Goal: Task Accomplishment & Management: Manage account settings

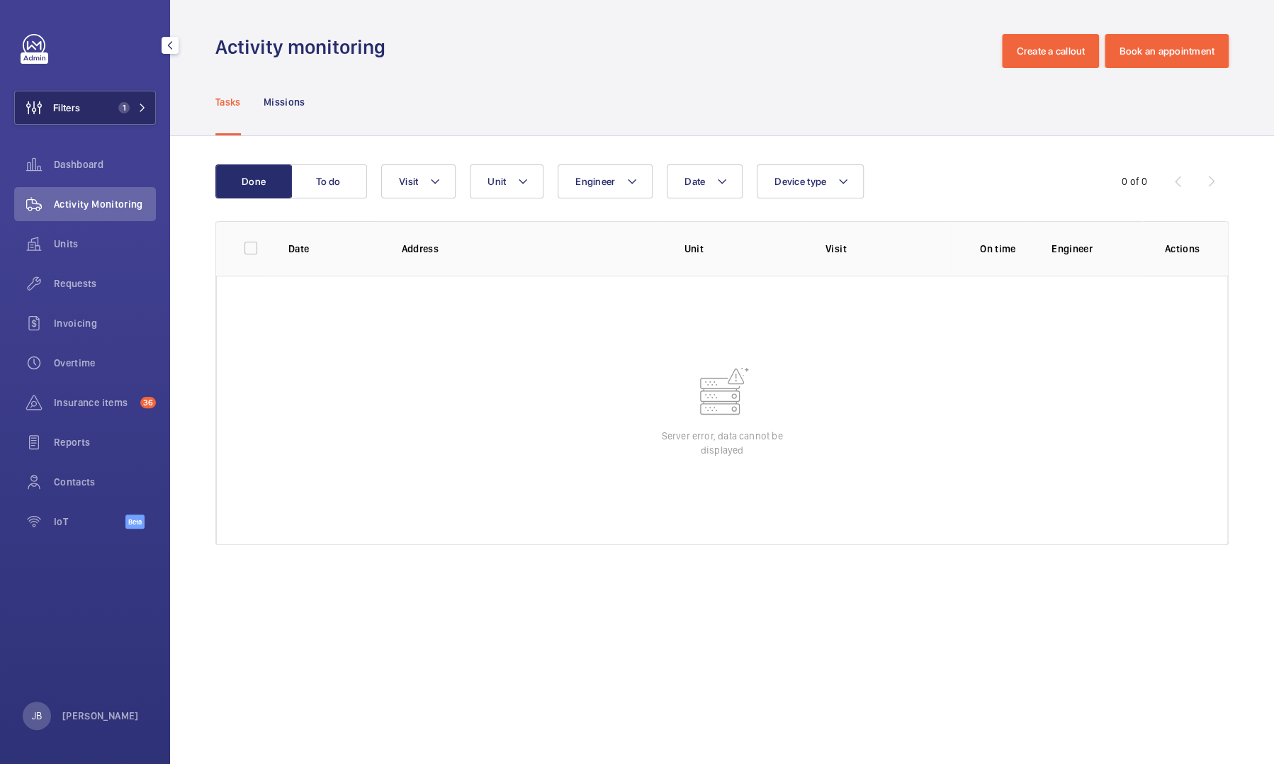
click at [99, 116] on button "Filters 1" at bounding box center [85, 108] width 142 height 34
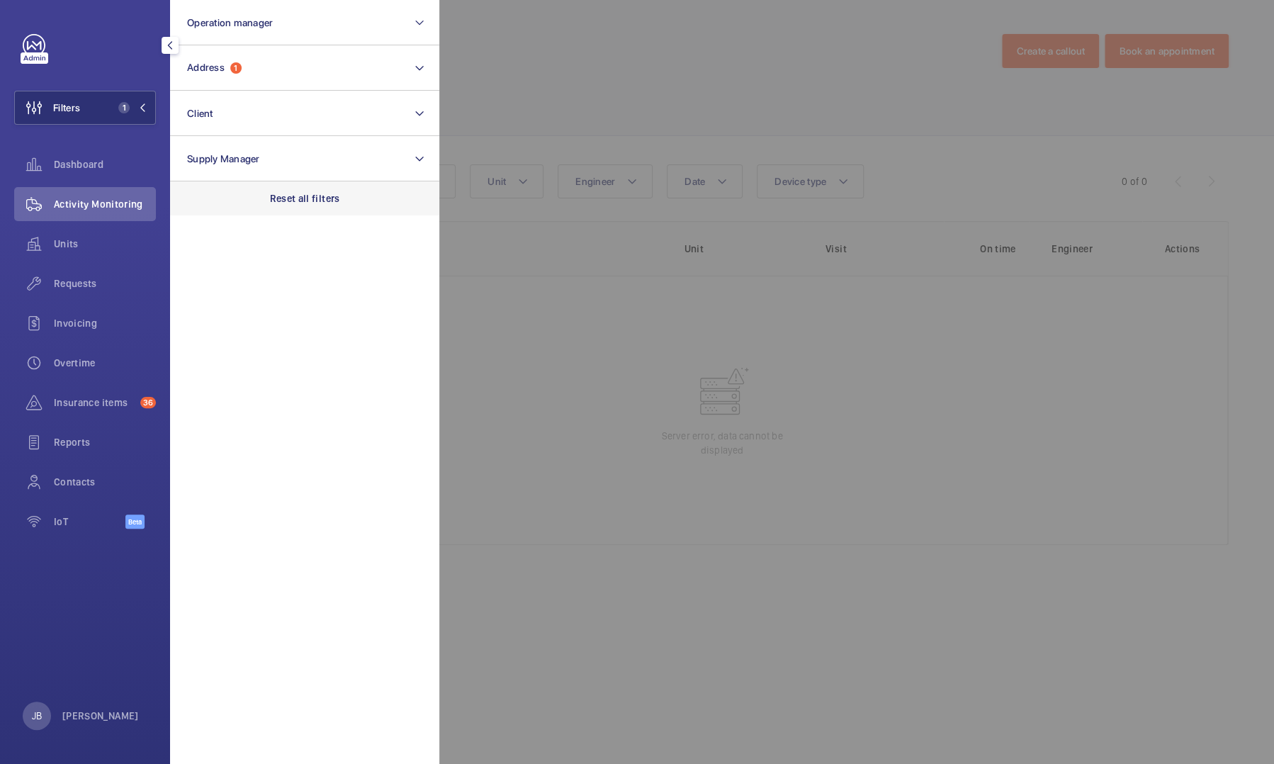
click at [303, 214] on div "Reset all filters" at bounding box center [304, 198] width 269 height 34
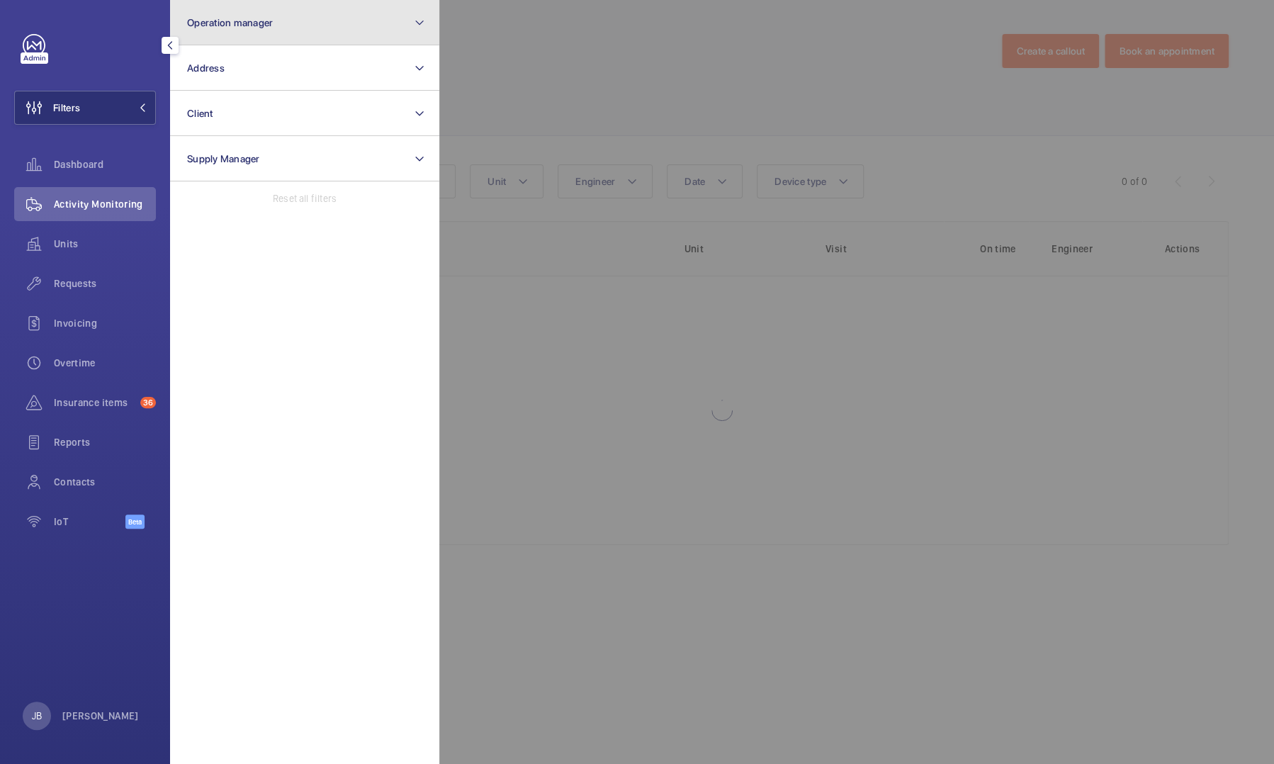
click at [290, 22] on button "Operation manager" at bounding box center [304, 22] width 269 height 45
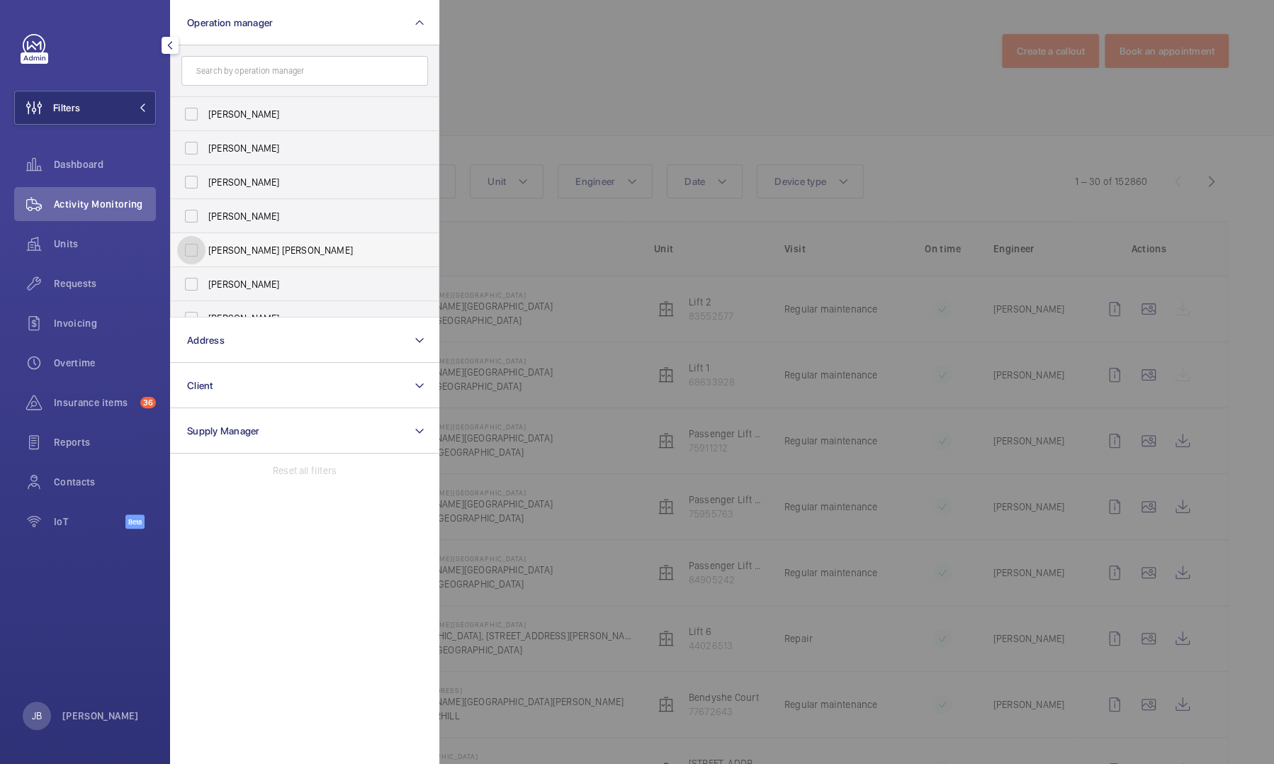
click at [198, 247] on input "[PERSON_NAME] [PERSON_NAME]" at bounding box center [191, 250] width 28 height 28
checkbox input "true"
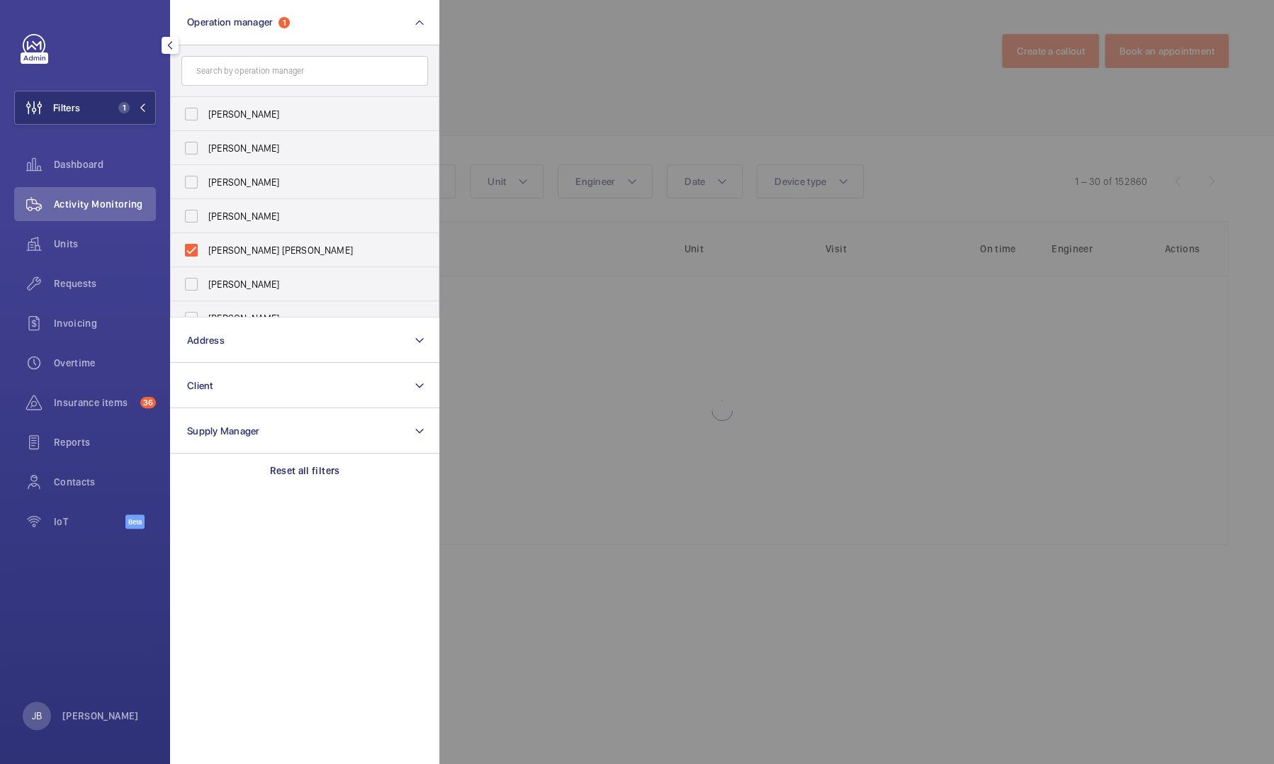
click at [516, 72] on div at bounding box center [1076, 382] width 1274 height 764
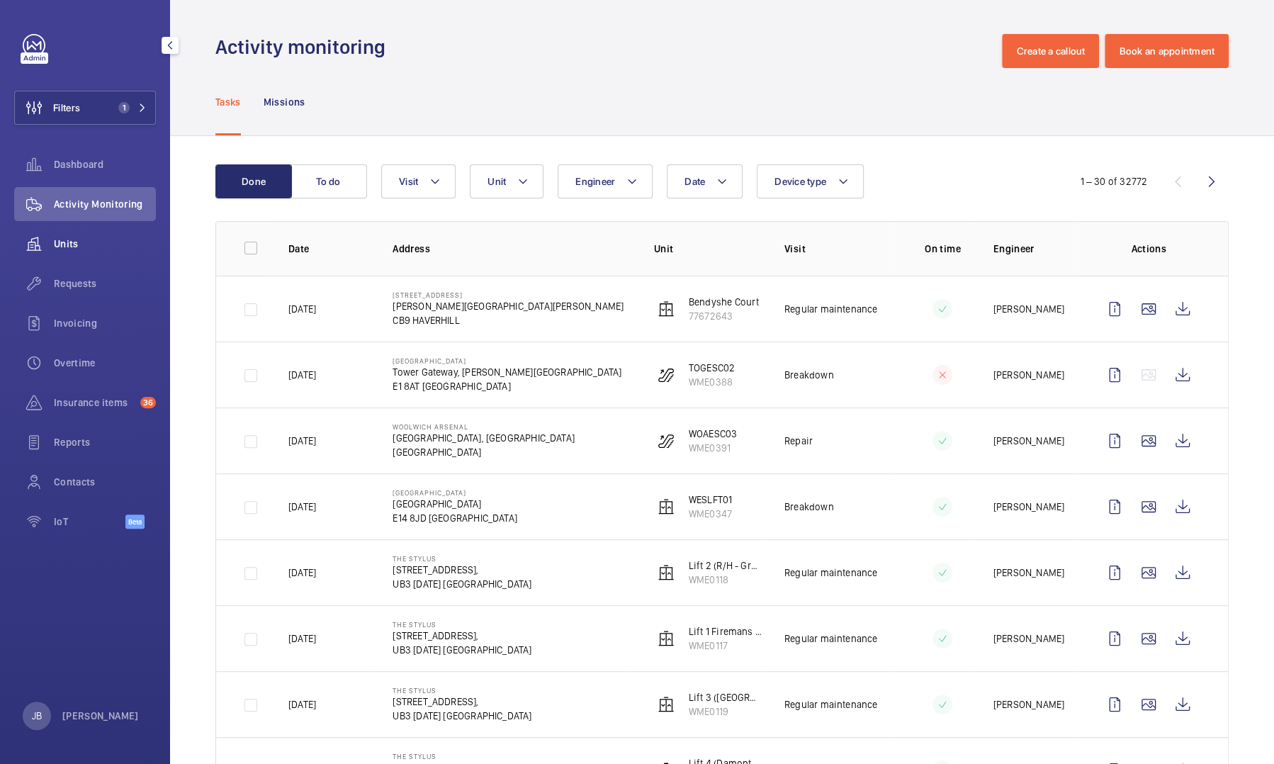
click at [71, 243] on span "Units" at bounding box center [105, 244] width 102 height 14
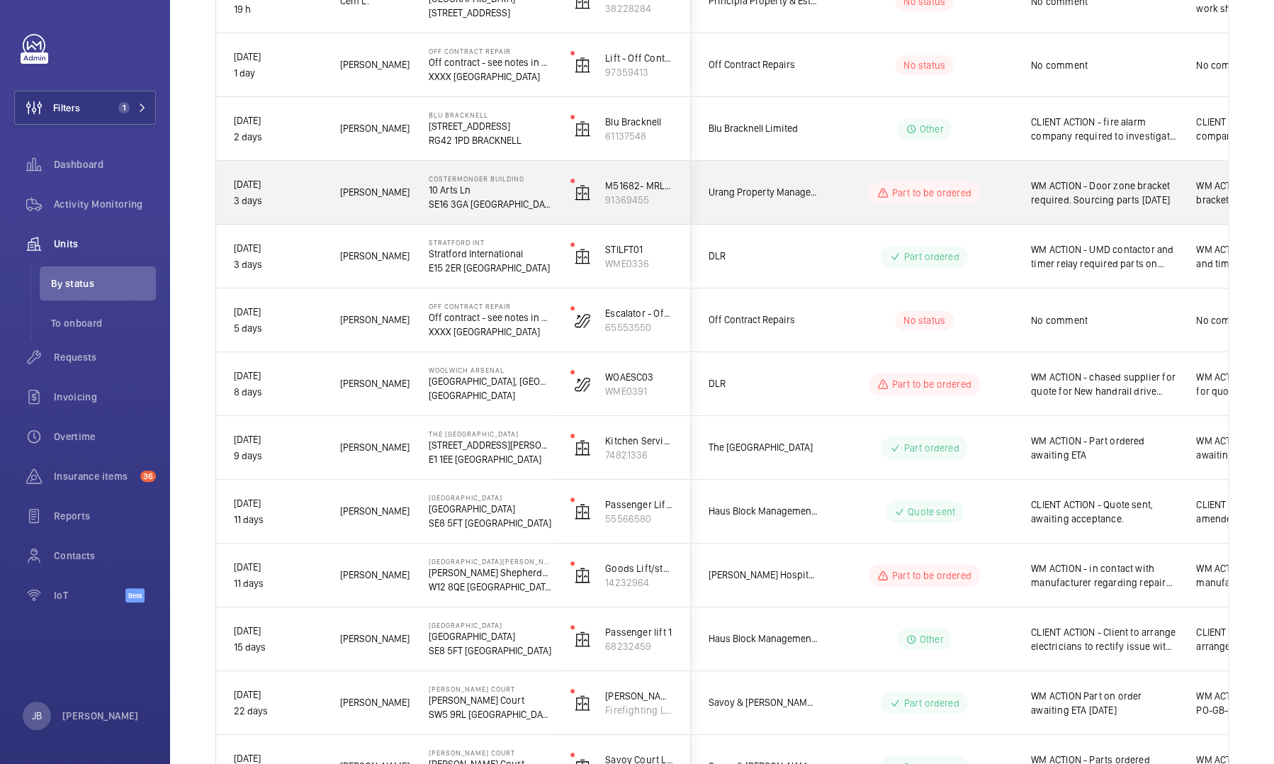
scroll to position [291, 0]
click at [1080, 194] on span "WM ACTION - Door zone bracket required. Sourcing parts [DATE]" at bounding box center [1104, 193] width 147 height 28
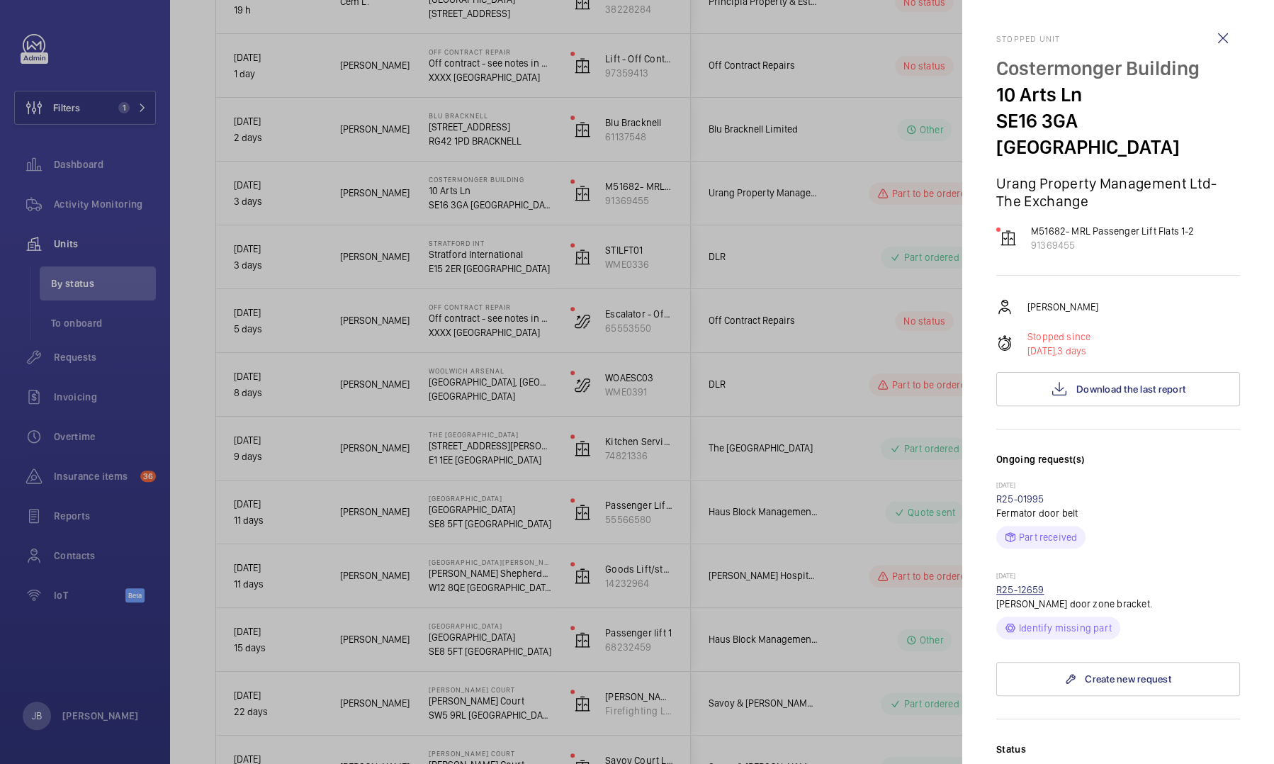
click at [1026, 584] on link "R25-12659" at bounding box center [1021, 589] width 48 height 11
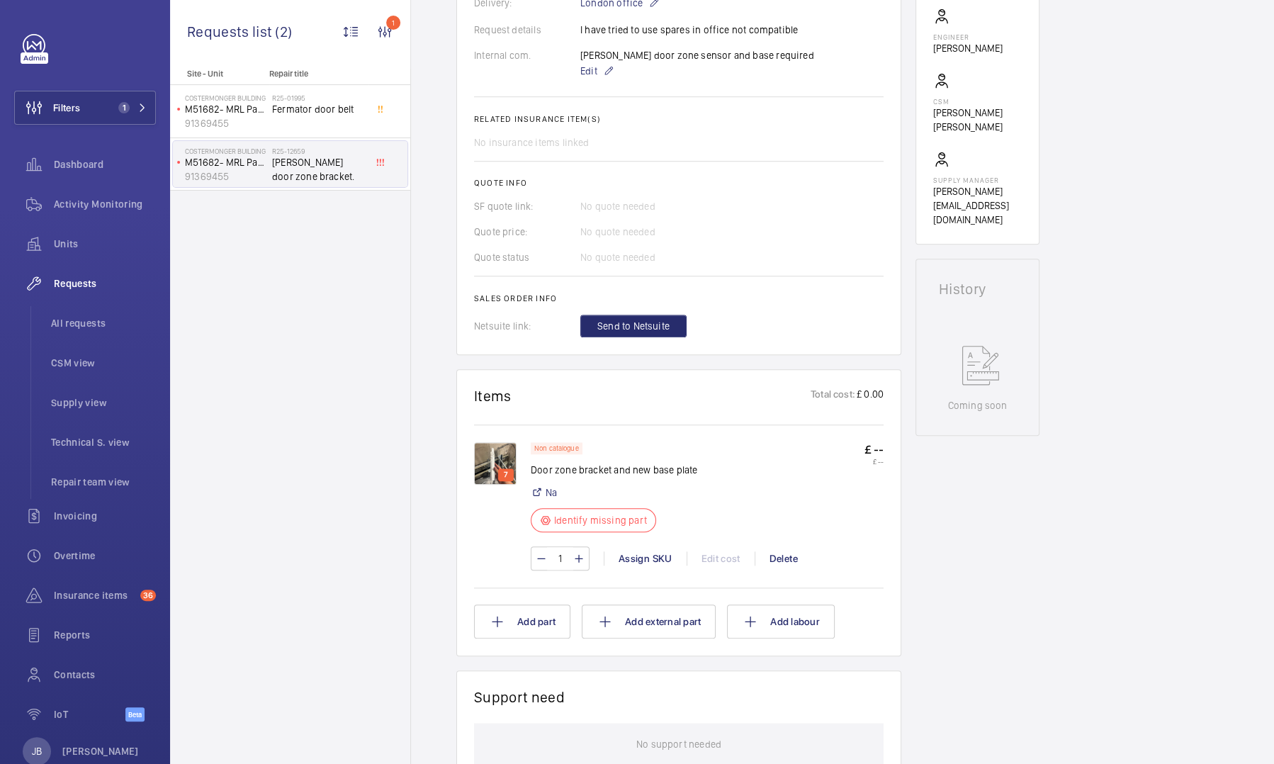
scroll to position [461, 0]
click at [484, 458] on img at bounding box center [495, 460] width 43 height 43
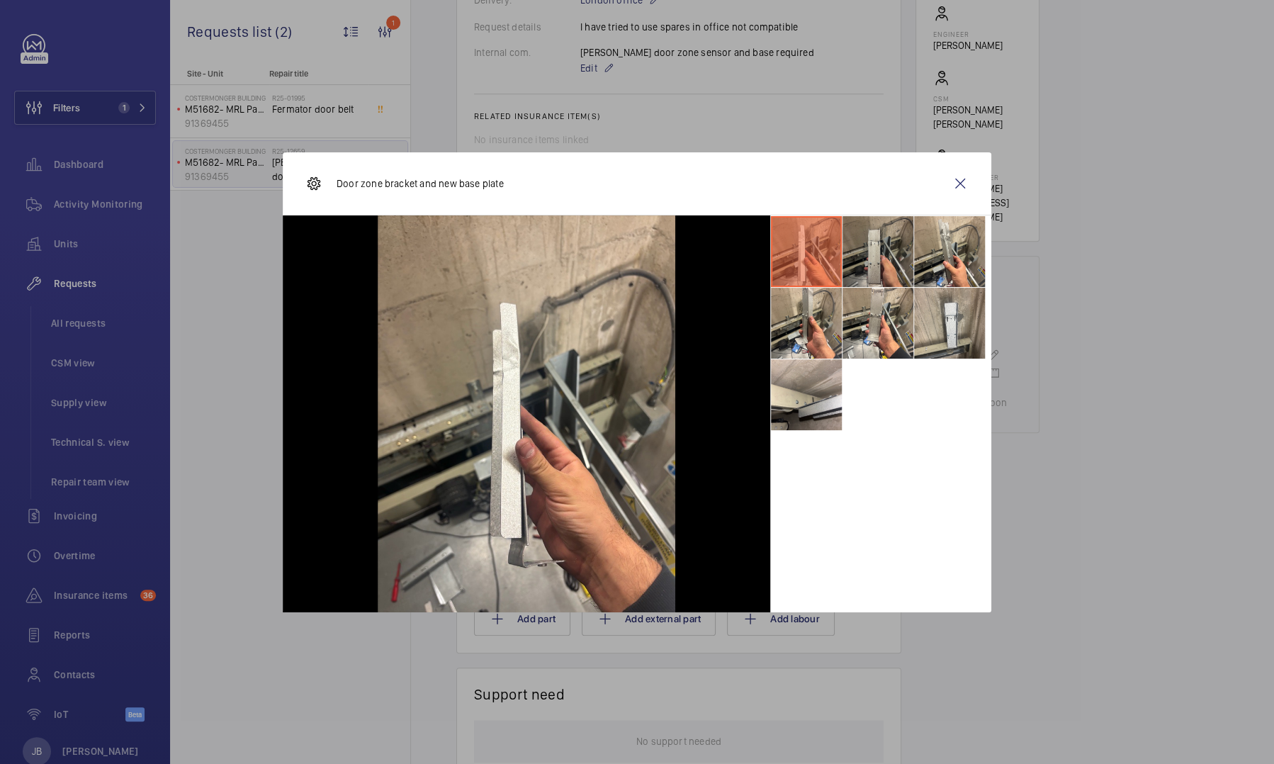
click at [876, 267] on li at bounding box center [878, 251] width 71 height 71
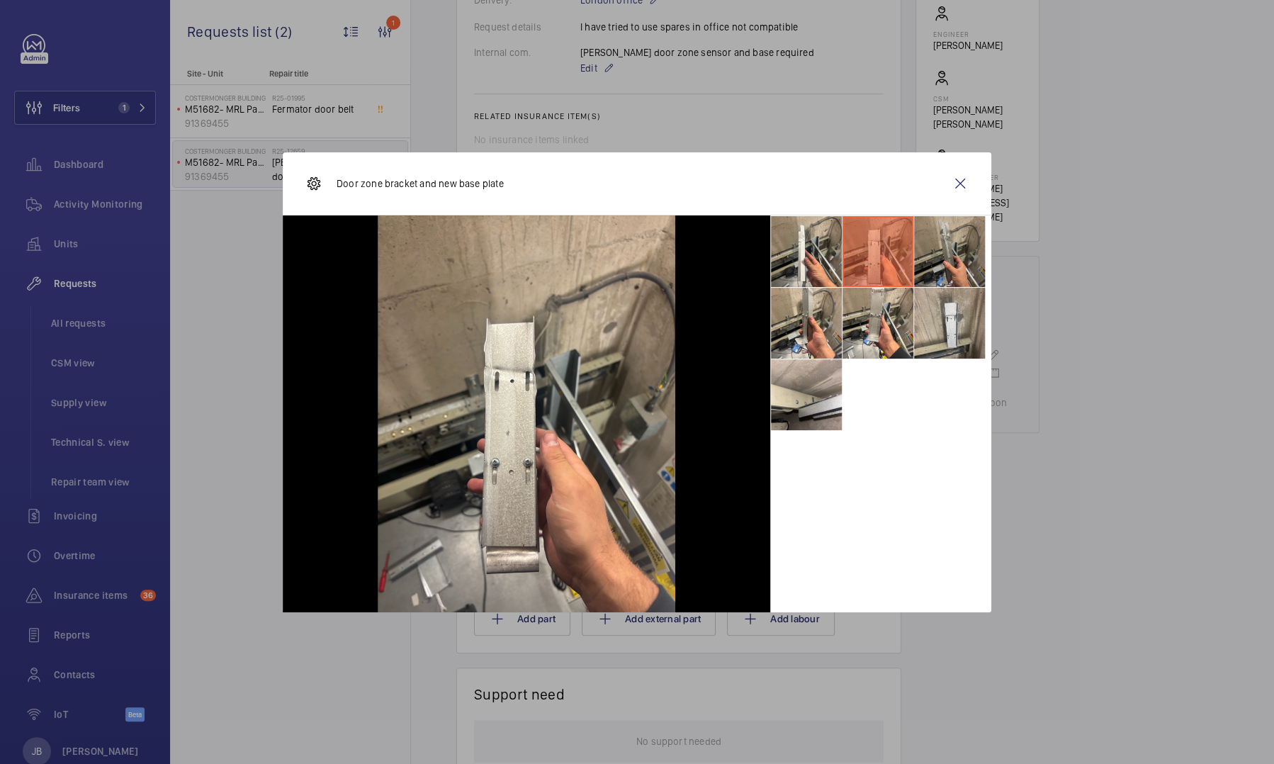
click at [955, 240] on li at bounding box center [949, 251] width 71 height 71
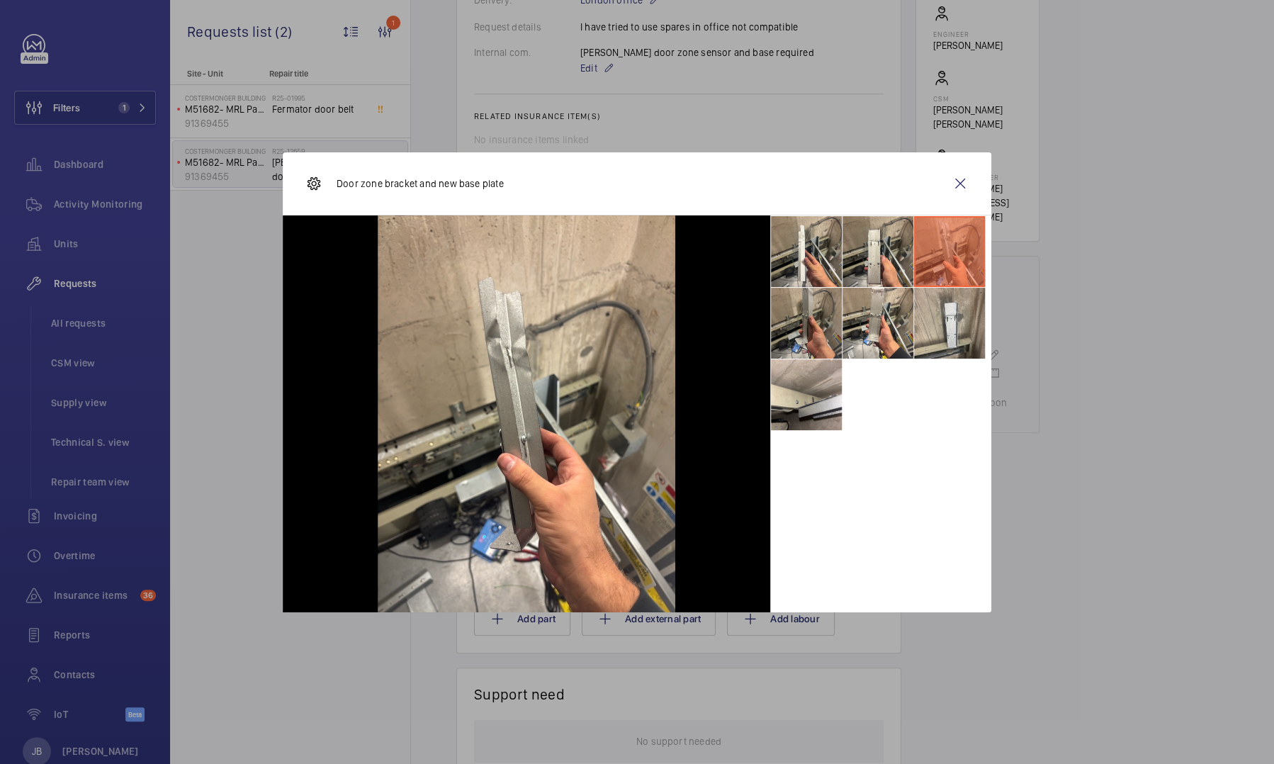
click at [790, 315] on li at bounding box center [806, 323] width 71 height 71
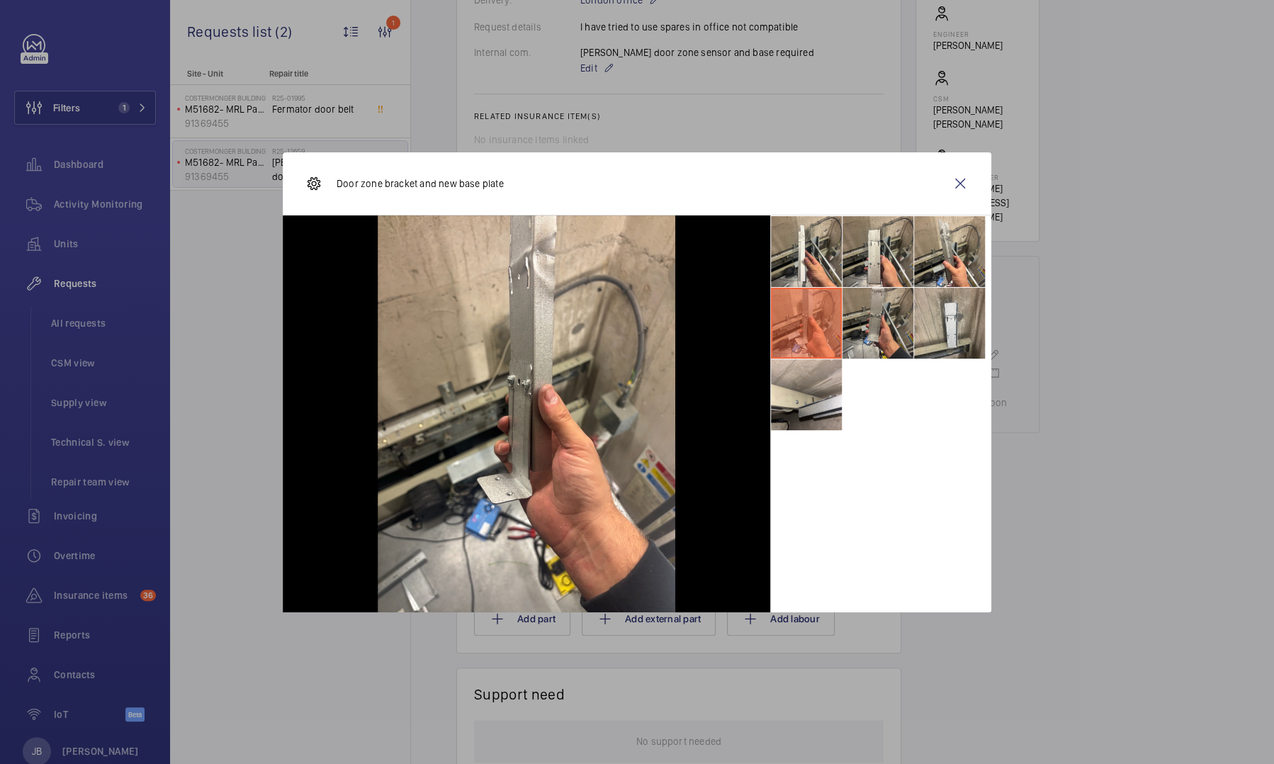
click at [885, 322] on li at bounding box center [878, 323] width 71 height 71
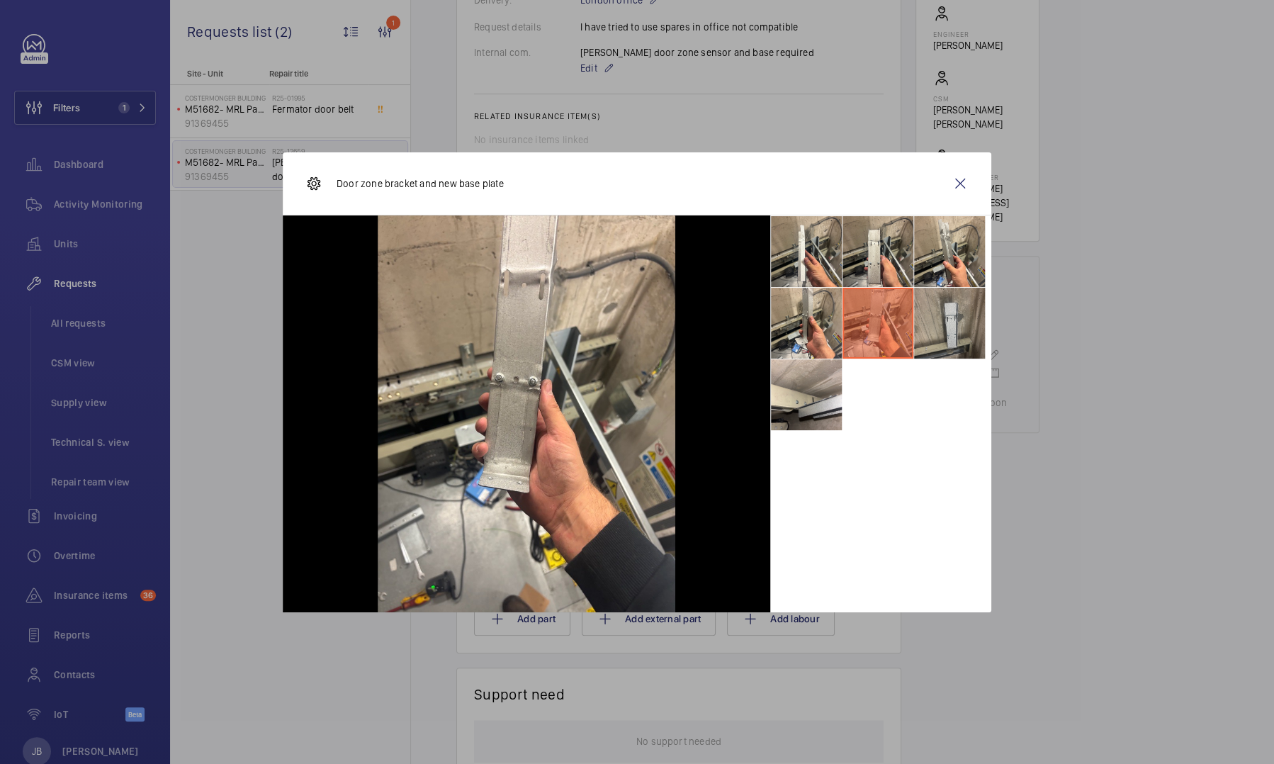
click at [940, 319] on li at bounding box center [949, 323] width 71 height 71
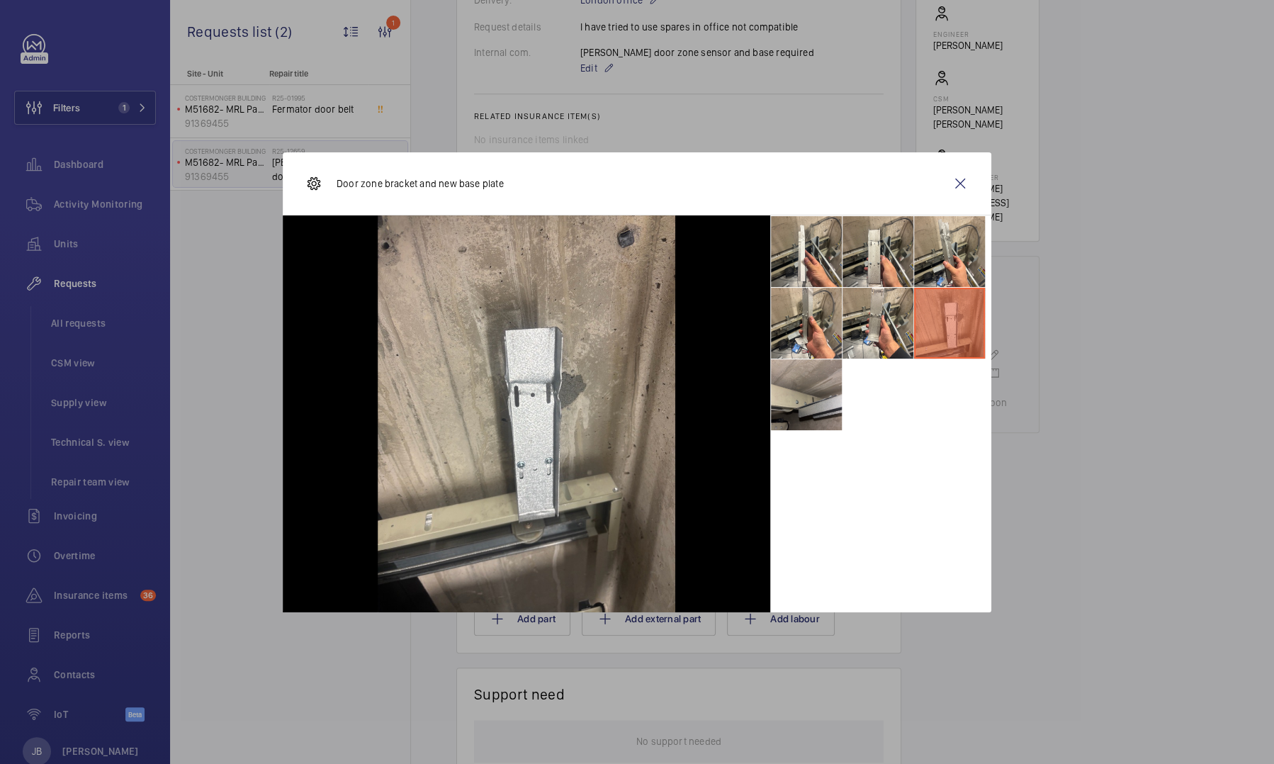
click at [802, 408] on li at bounding box center [806, 394] width 71 height 71
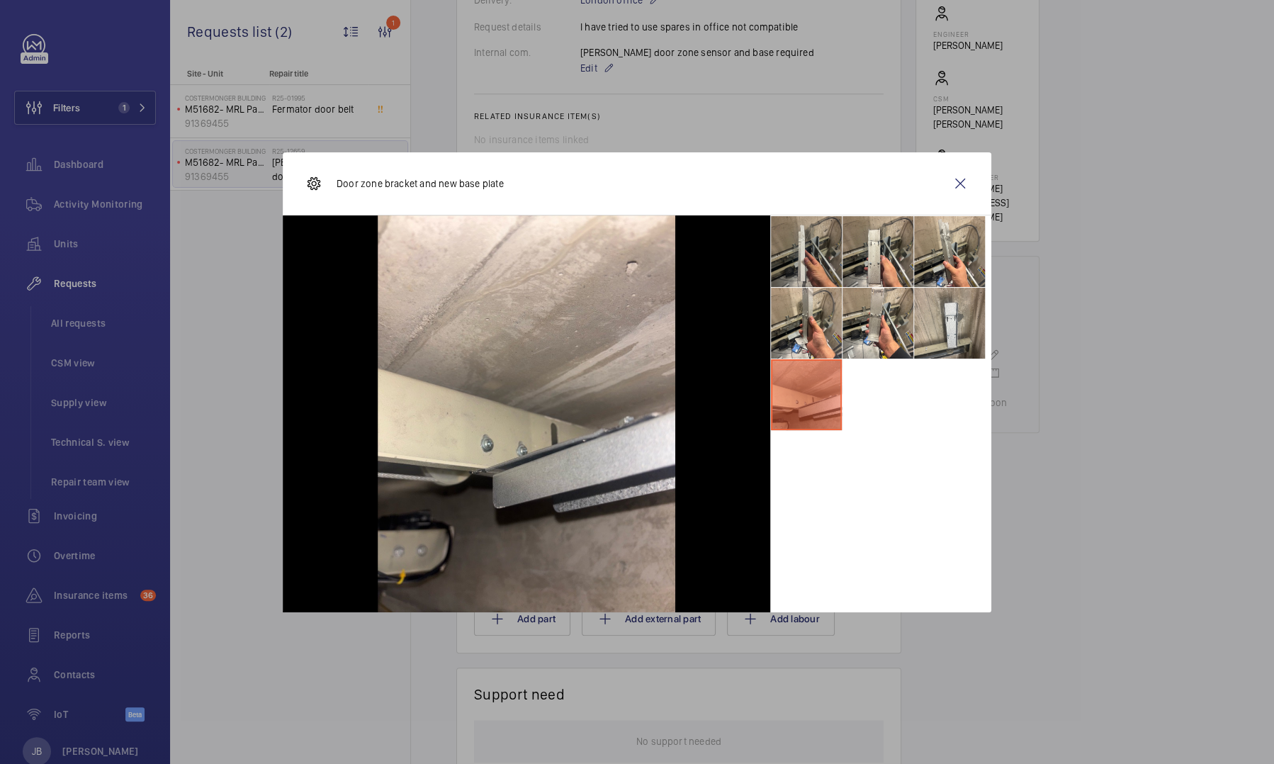
click at [809, 265] on li at bounding box center [806, 251] width 71 height 71
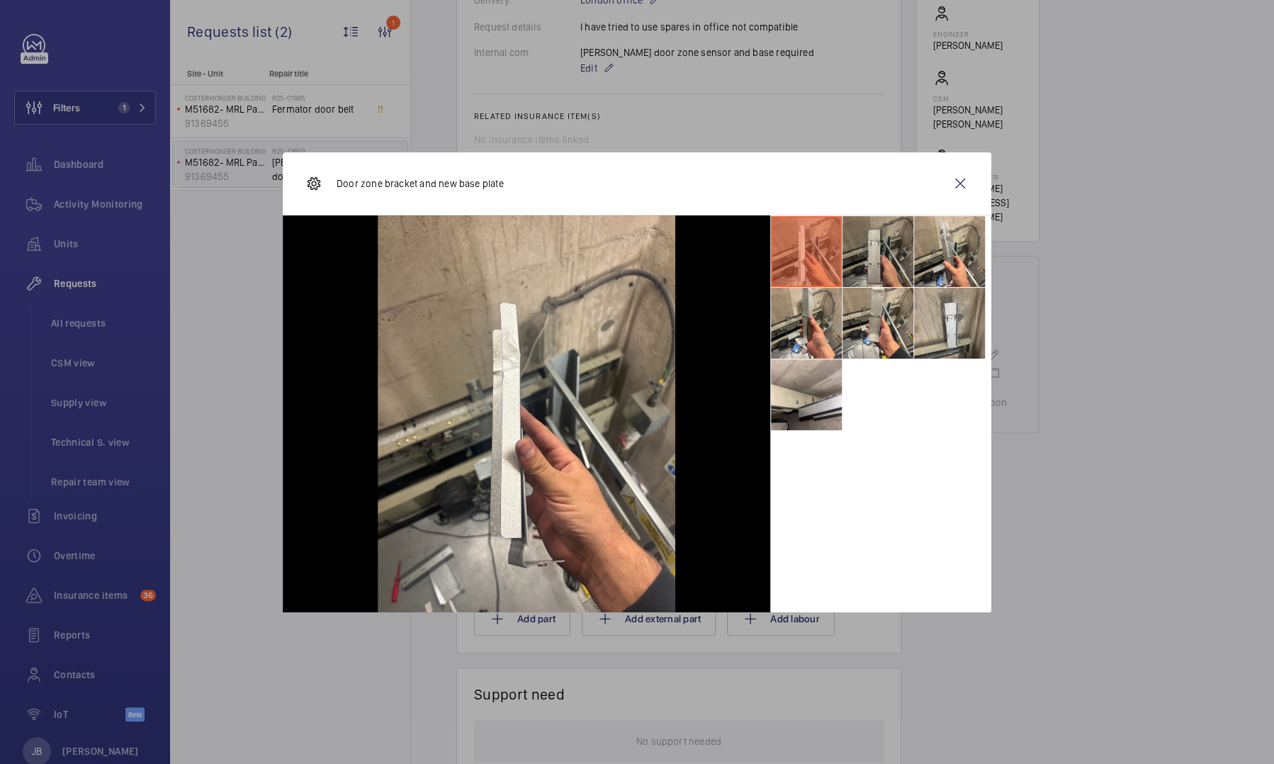
click at [880, 240] on li at bounding box center [878, 251] width 71 height 71
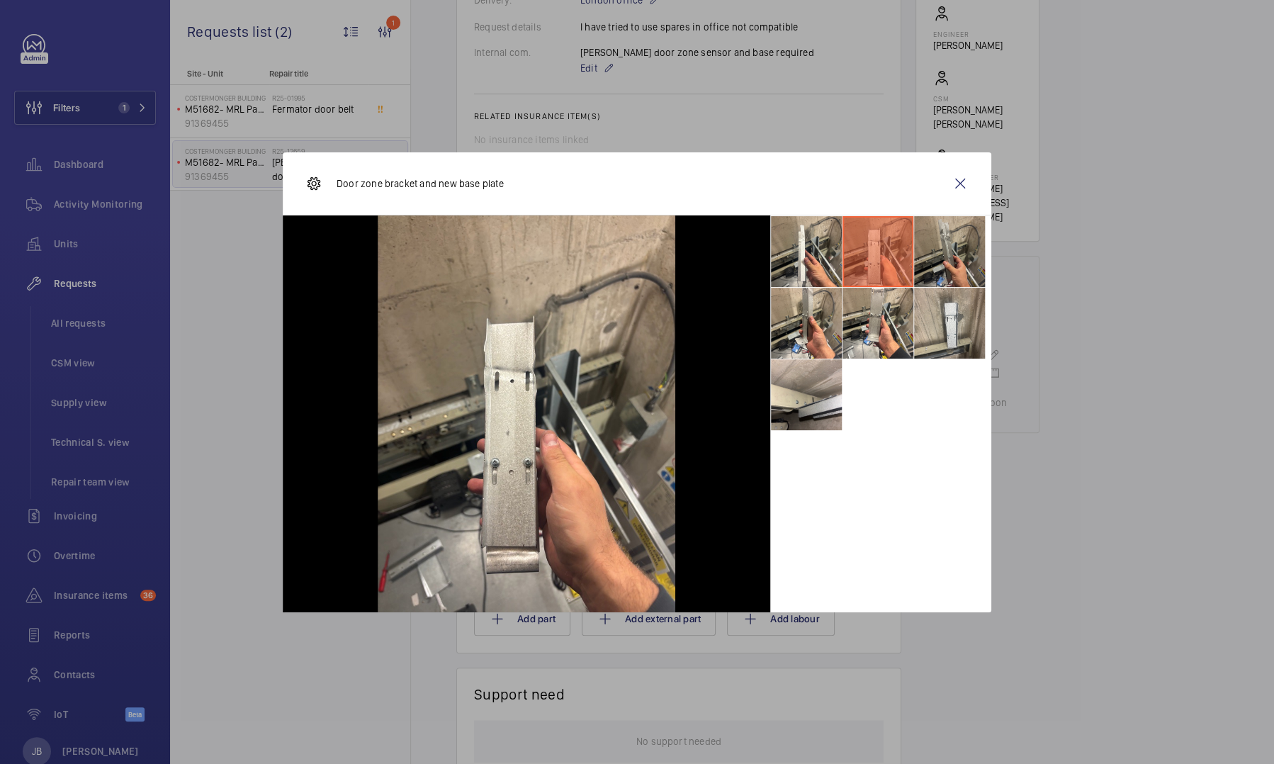
click at [945, 266] on li at bounding box center [949, 251] width 71 height 71
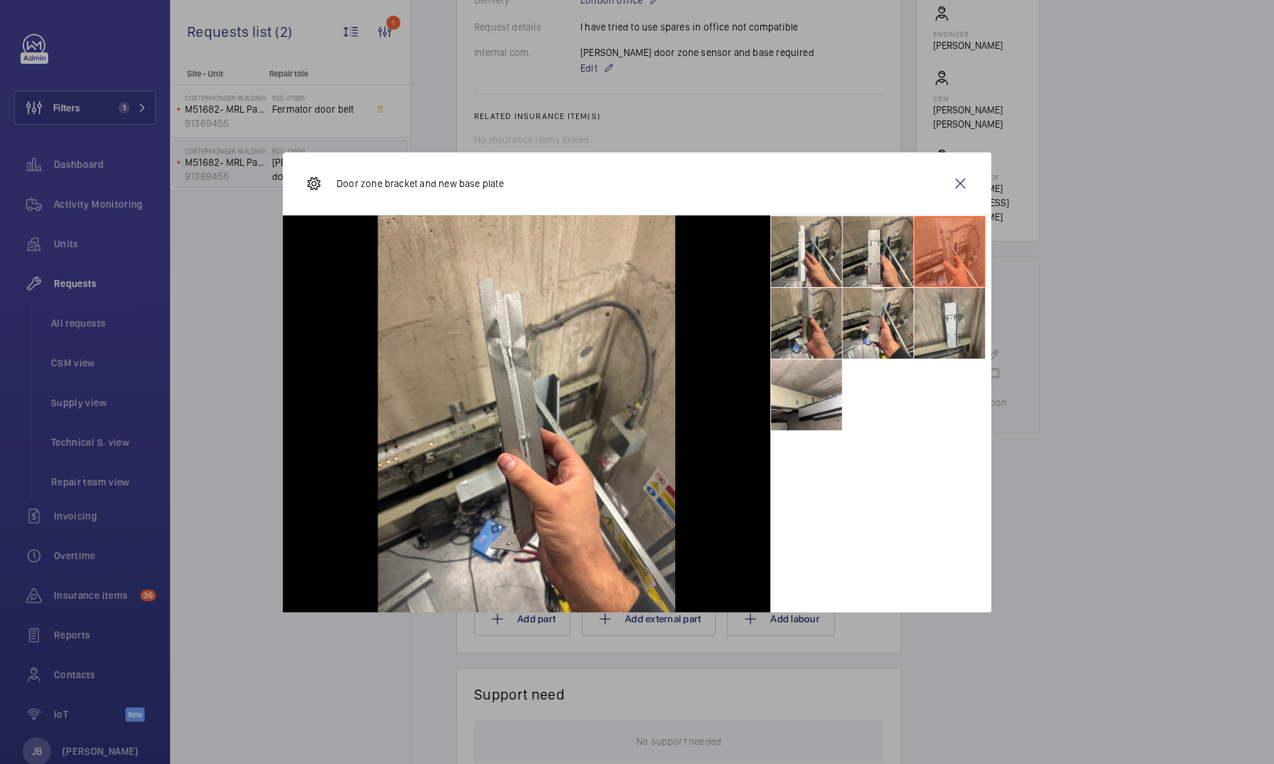
click at [811, 313] on li at bounding box center [806, 323] width 71 height 71
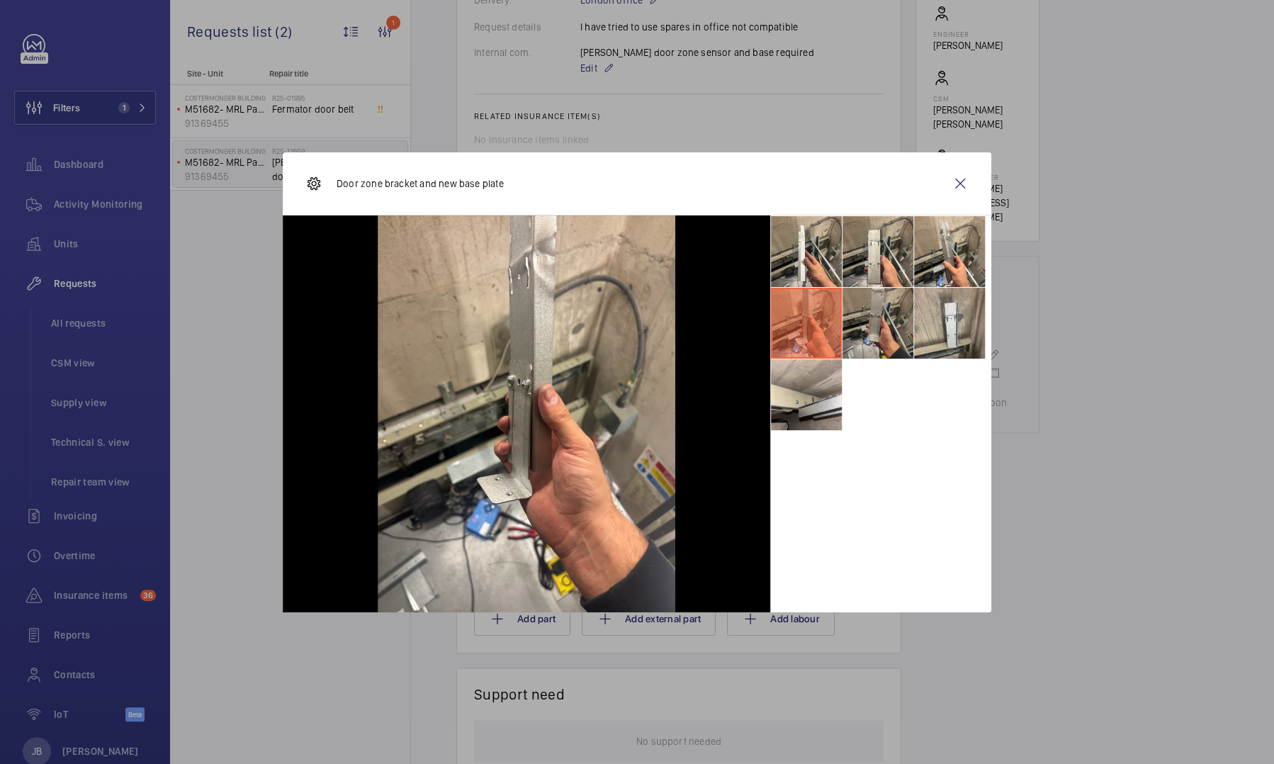
click at [860, 314] on li at bounding box center [878, 323] width 71 height 71
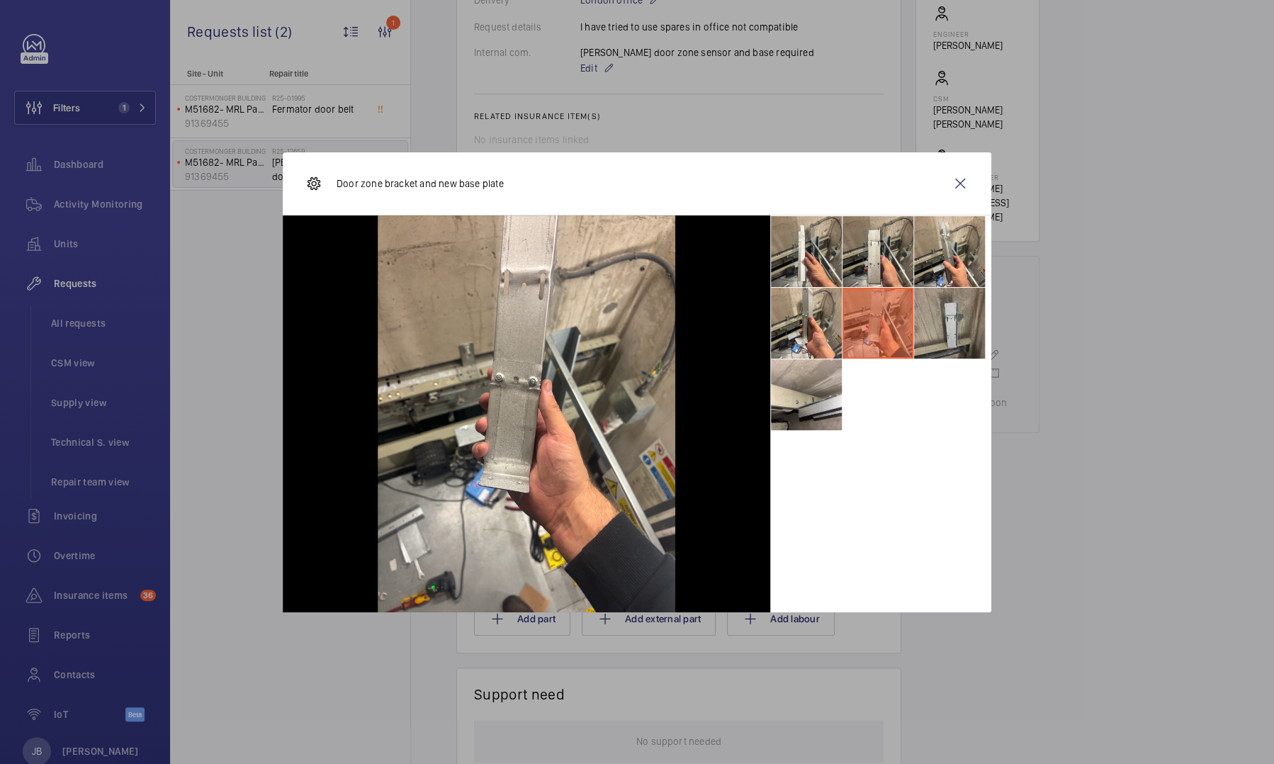
click at [956, 339] on li at bounding box center [949, 323] width 71 height 71
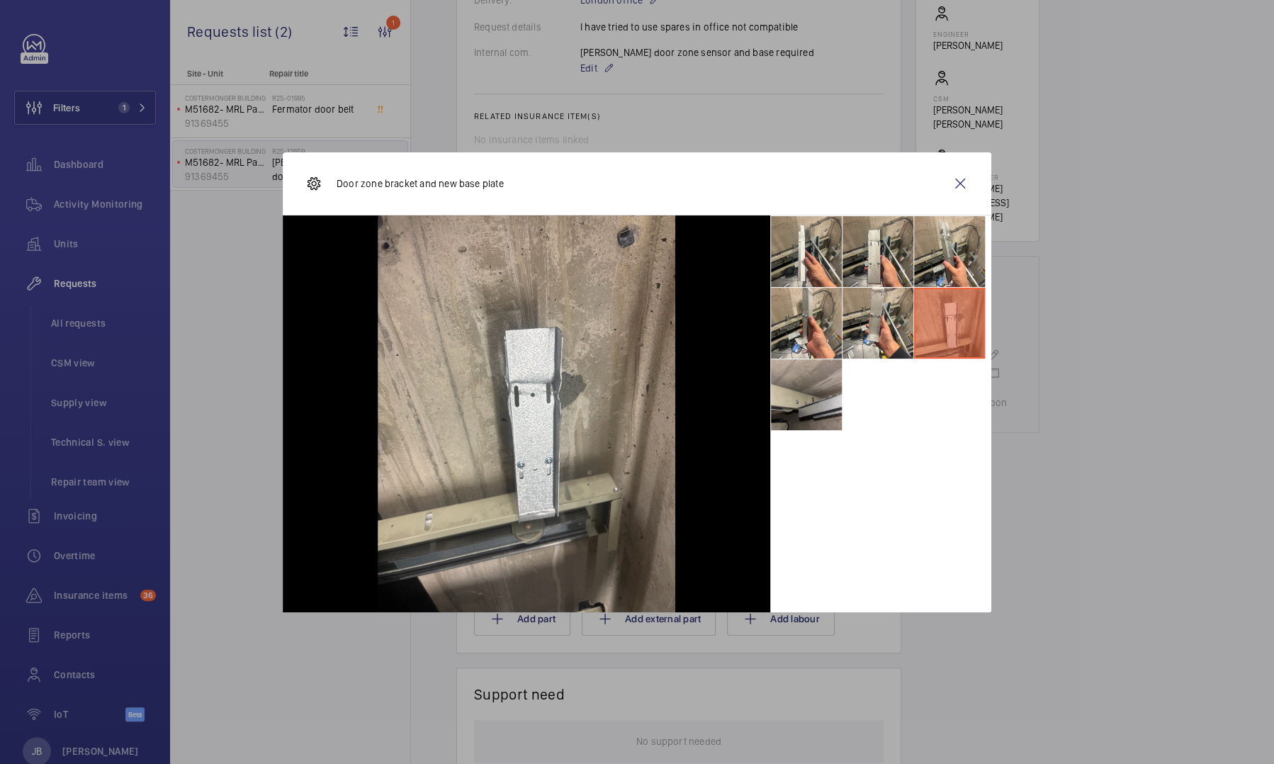
click at [824, 401] on li at bounding box center [806, 394] width 71 height 71
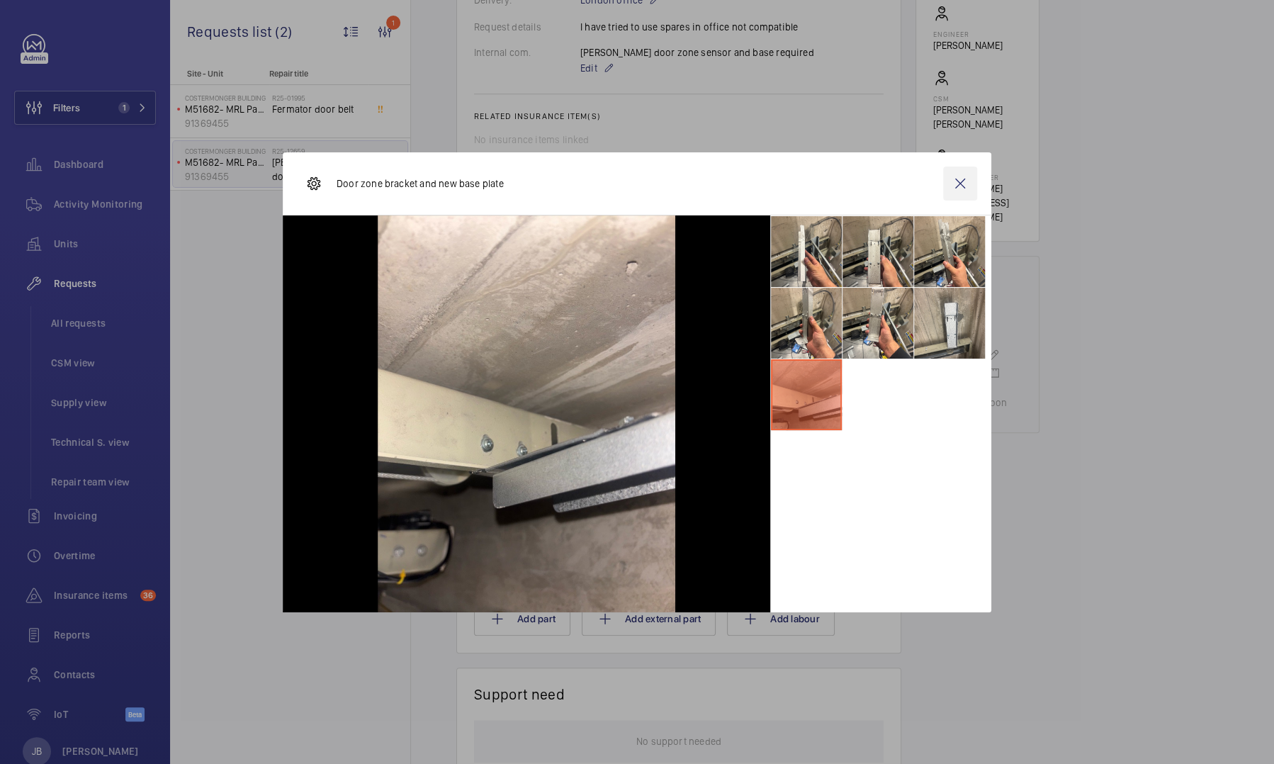
click at [953, 184] on wm-front-icon-button at bounding box center [960, 184] width 34 height 34
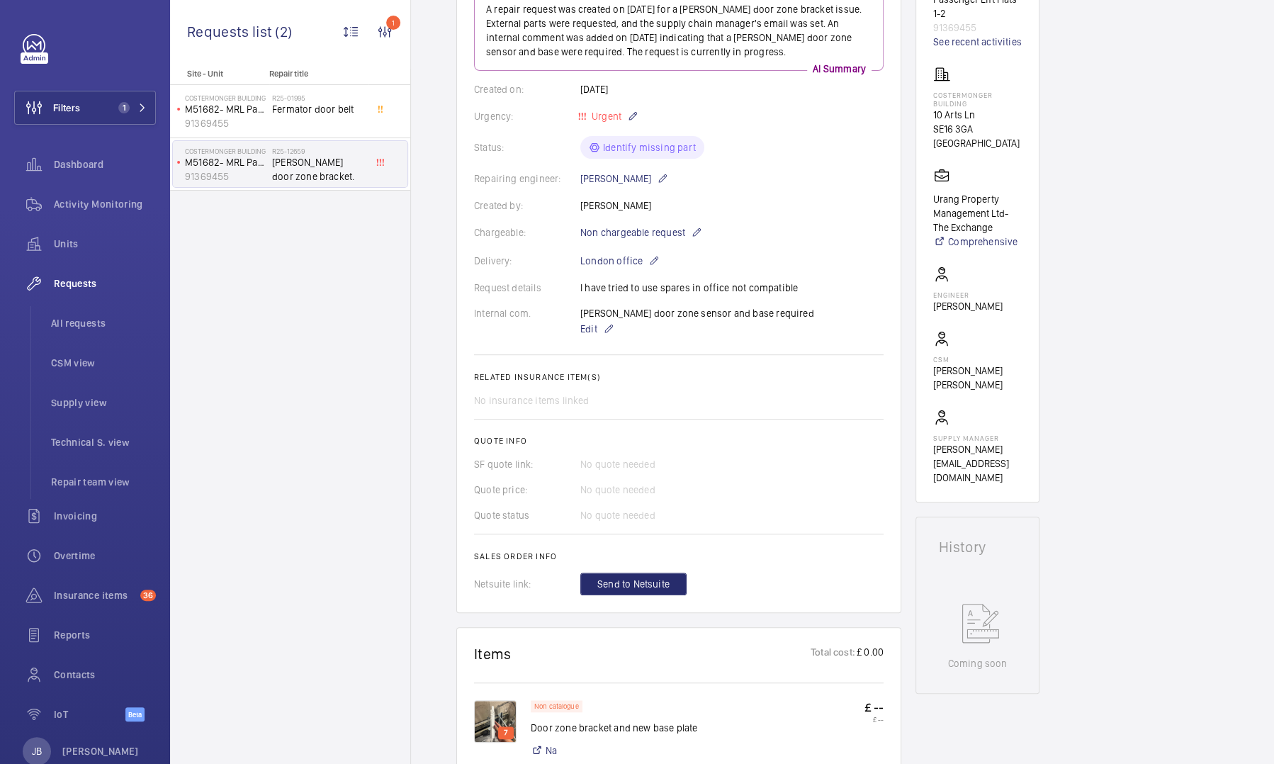
scroll to position [0, 0]
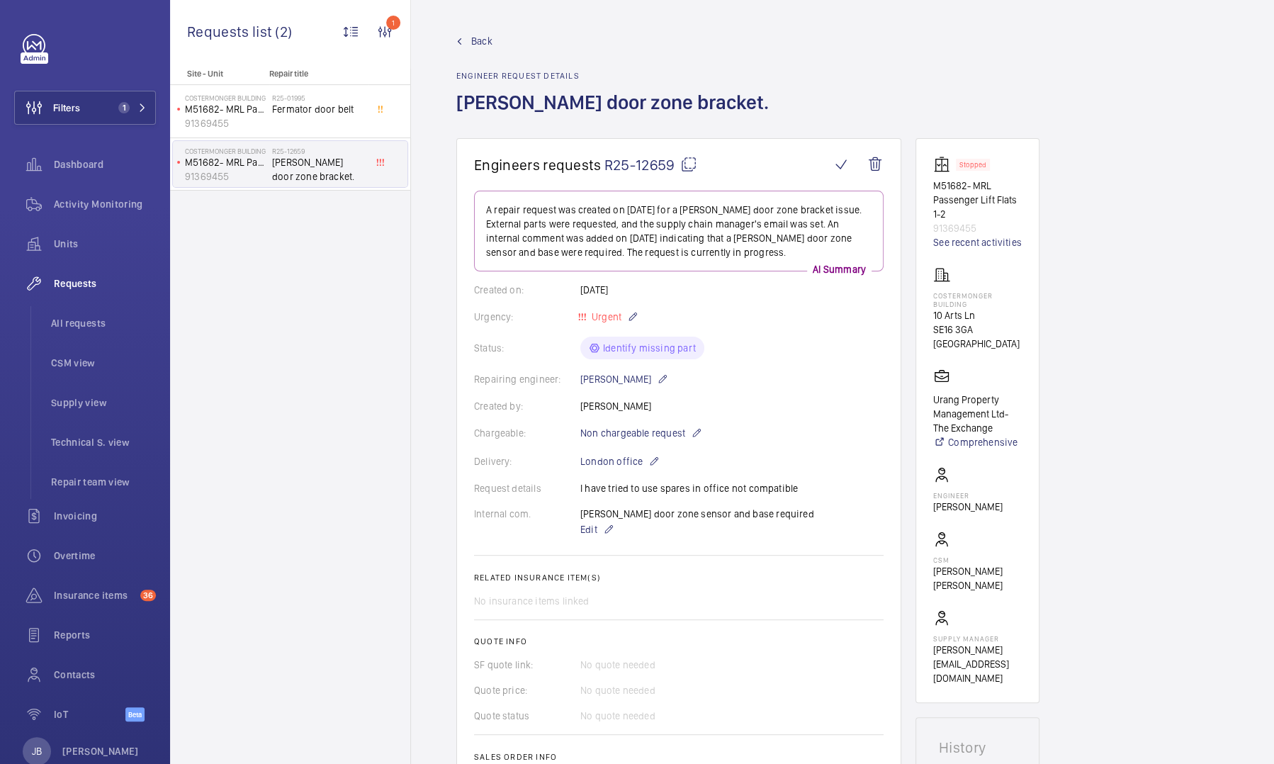
drag, startPoint x: 602, startPoint y: 162, endPoint x: 672, endPoint y: 173, distance: 70.4
click at [672, 173] on span "R25-12659" at bounding box center [651, 165] width 93 height 18
copy span "R25-12659"
drag, startPoint x: 930, startPoint y: 291, endPoint x: 982, endPoint y: 313, distance: 56.2
click at [982, 313] on wm-front-card "Stopped M51682- MRL Passenger Lift Flats 1-2 91369455 See recent activities Cos…" at bounding box center [978, 420] width 124 height 565
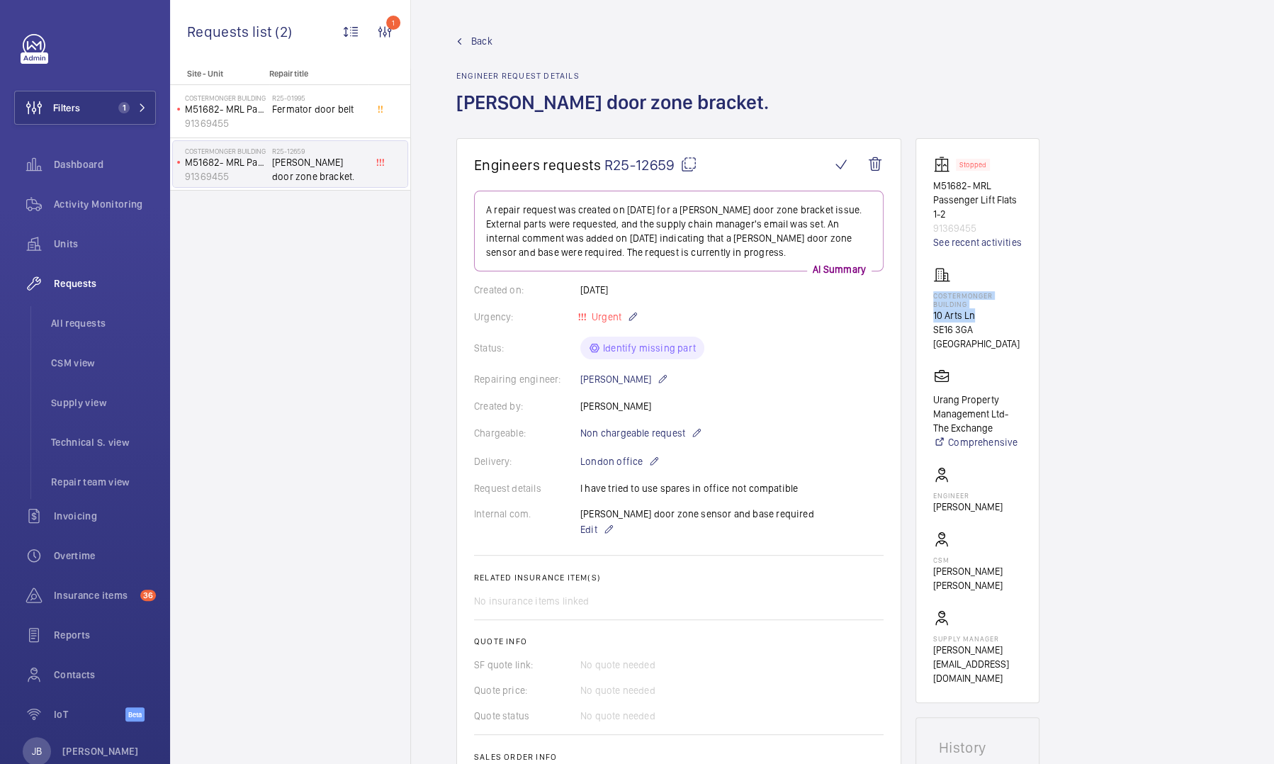
copy div "Costermonger Building [STREET_ADDRESS]"
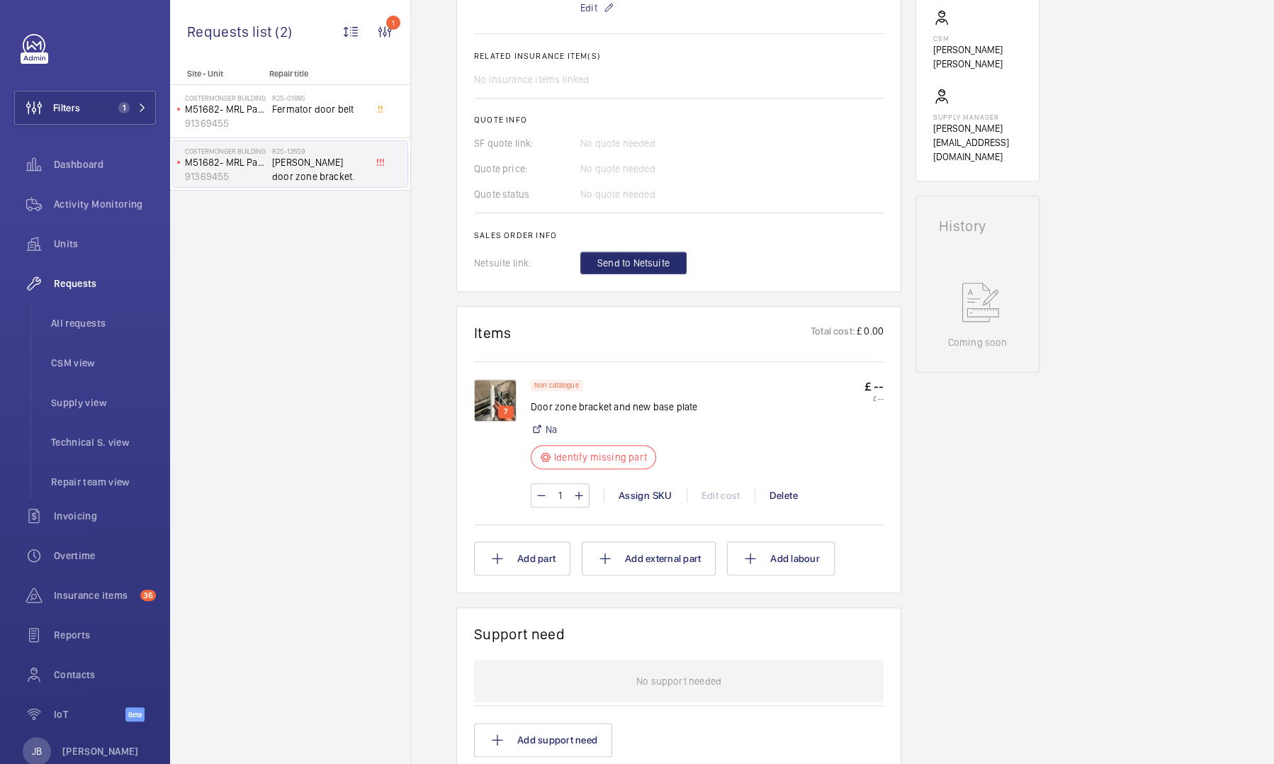
scroll to position [525, 0]
drag, startPoint x: 530, startPoint y: 405, endPoint x: 610, endPoint y: 410, distance: 79.6
click at [610, 410] on p "Door zone bracket and new base plate" at bounding box center [614, 404] width 167 height 14
copy p "Door zone bracket"
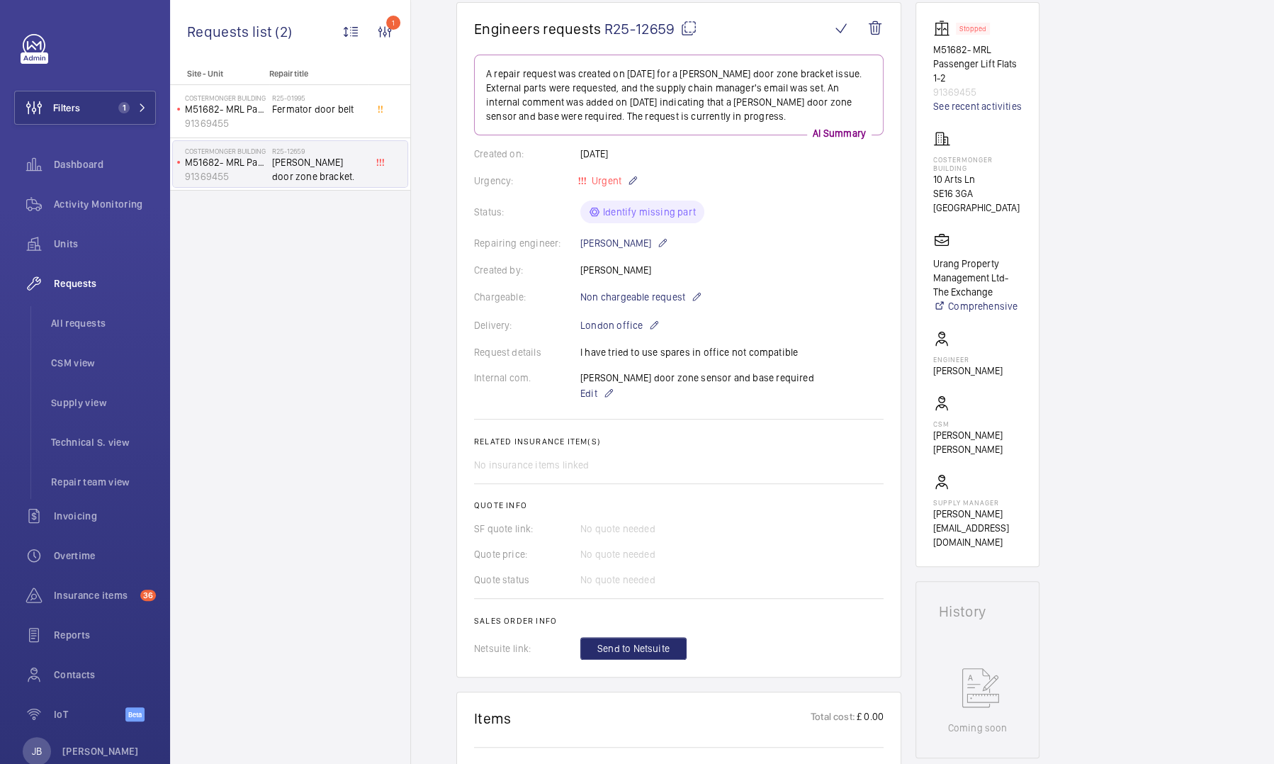
scroll to position [0, 0]
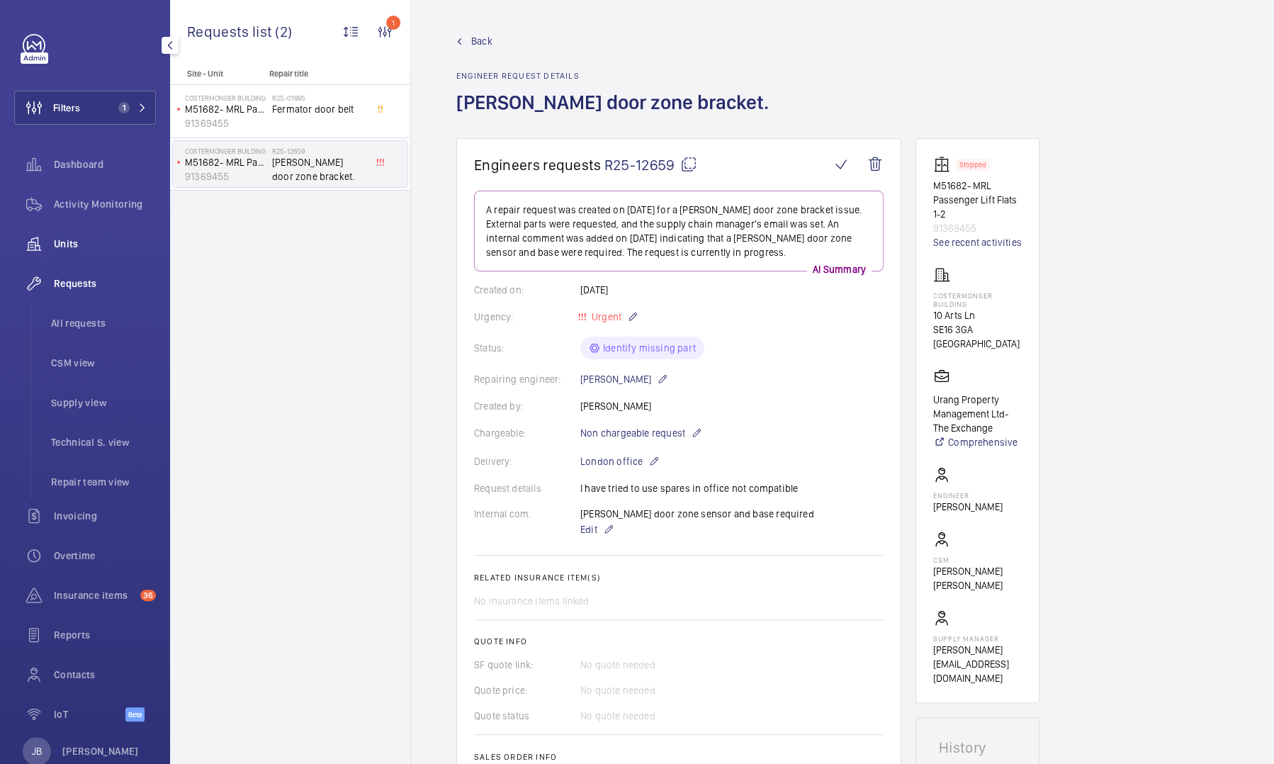
click at [67, 245] on span "Units" at bounding box center [105, 244] width 102 height 14
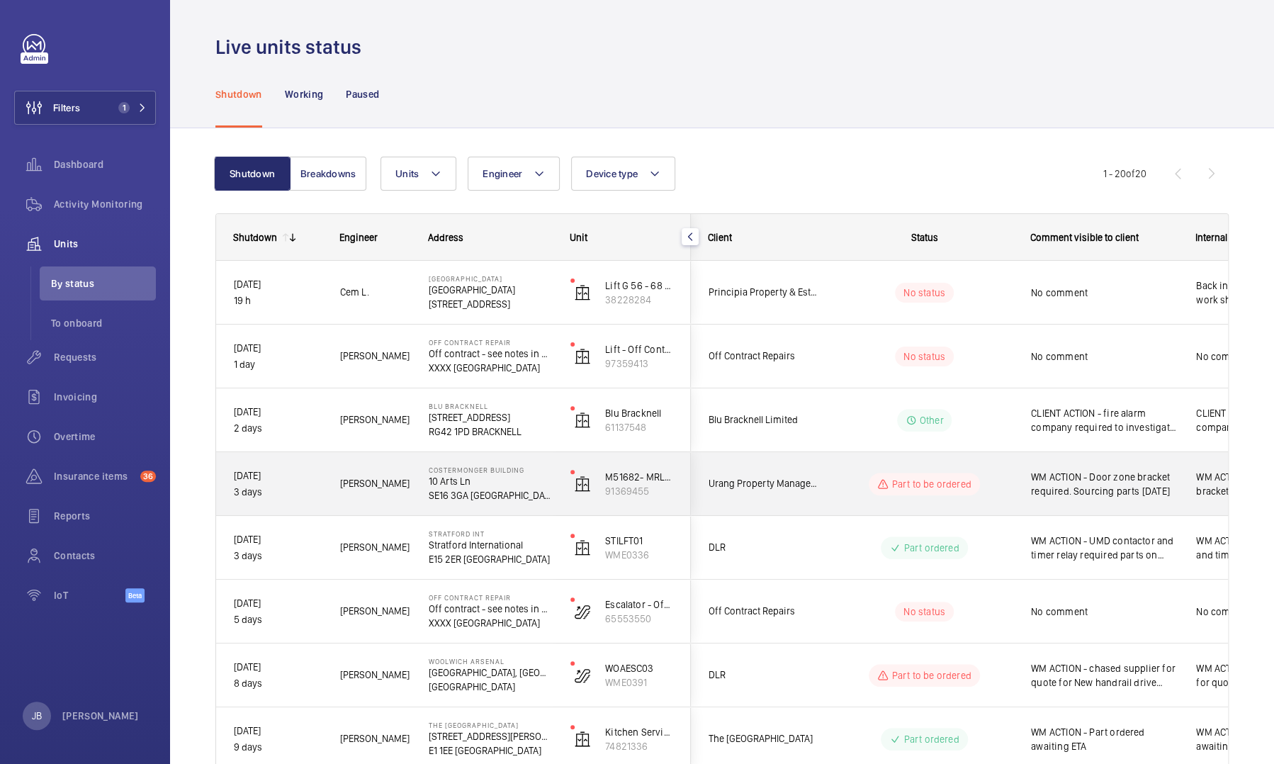
click at [1082, 492] on span "WM ACTION - Door zone bracket required. Sourcing parts [DATE]" at bounding box center [1104, 484] width 147 height 28
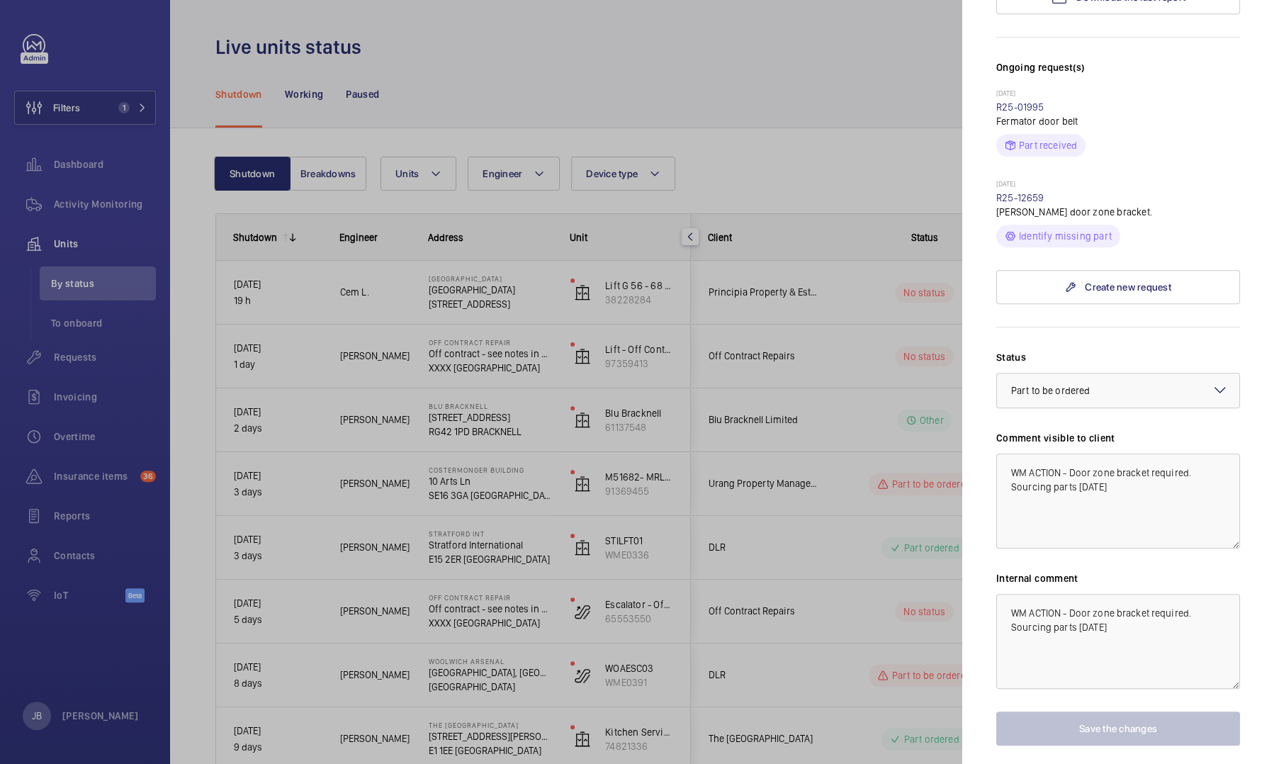
scroll to position [425, 0]
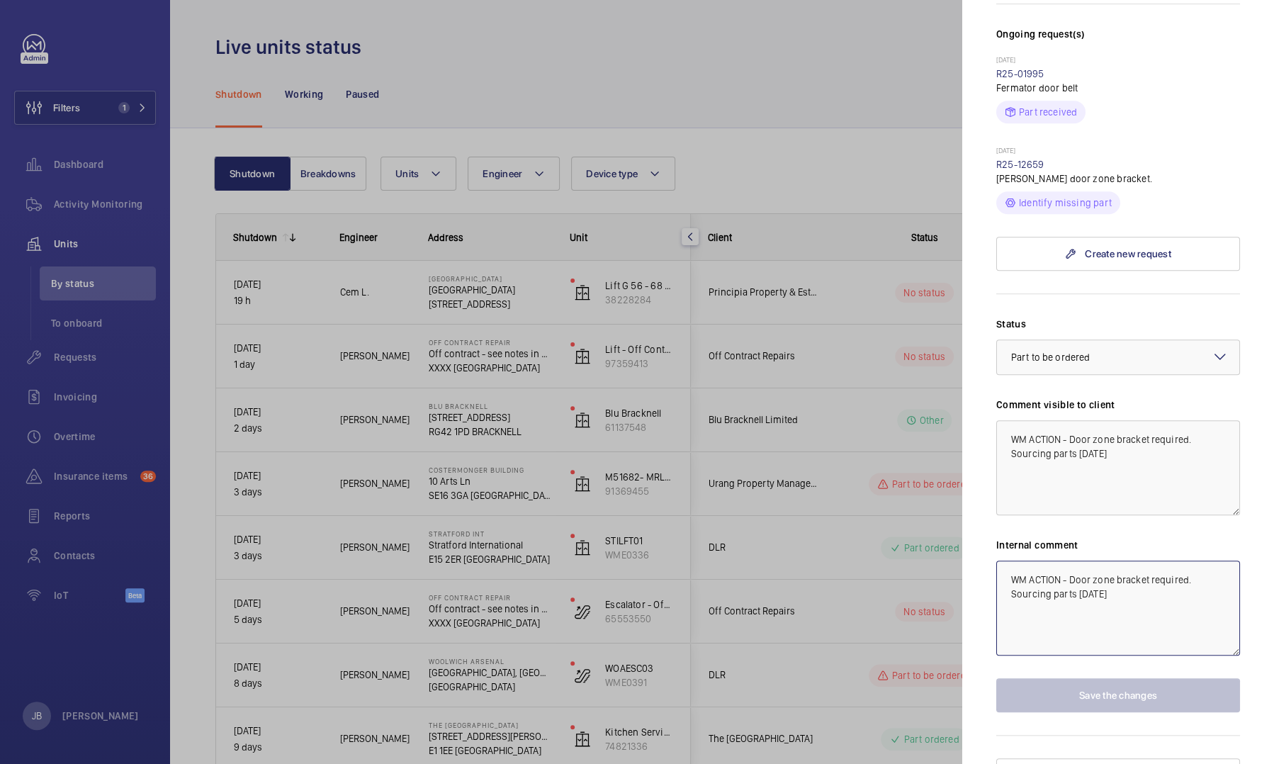
click at [1014, 561] on textarea "WM ACTION - Door zone bracket required. Sourcing parts [DATE]" at bounding box center [1119, 608] width 244 height 95
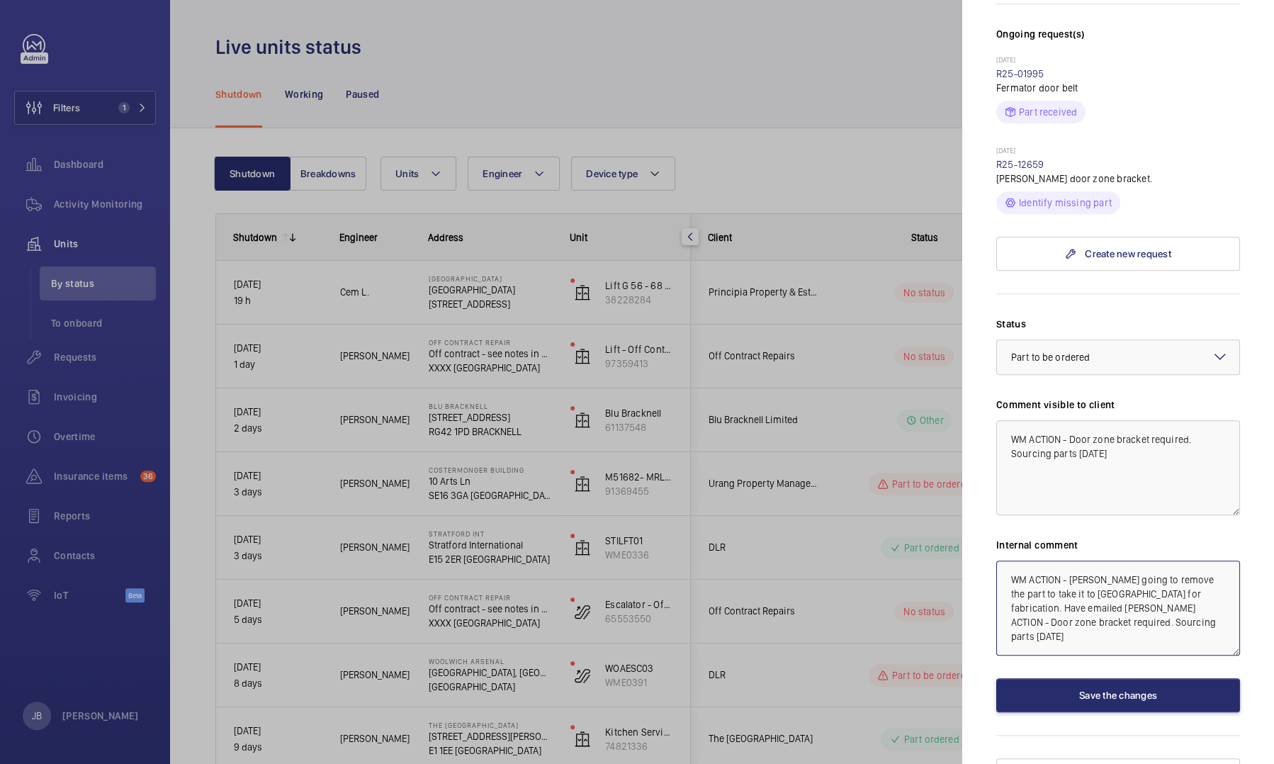
click at [1019, 581] on textarea "WM ACTION - [PERSON_NAME] going to remove the part to take it to [GEOGRAPHIC_DA…" at bounding box center [1119, 608] width 244 height 95
click at [1058, 579] on textarea "WM ACTION - [PERSON_NAME] going to remove the part to take it to [GEOGRAPHIC_DA…" at bounding box center [1119, 608] width 244 height 95
click at [1080, 566] on textarea "WM ACTION - [PERSON_NAME] going to remove the part to take it to [GEOGRAPHIC_DA…" at bounding box center [1119, 608] width 244 height 95
click at [1180, 580] on textarea "WM ACTION - [PERSON_NAME] going to remove the part to take it to Bluecoat for f…" at bounding box center [1119, 608] width 244 height 95
type textarea "WM ACTION - [PERSON_NAME] going to remove the part to take it to Bluecoat for f…"
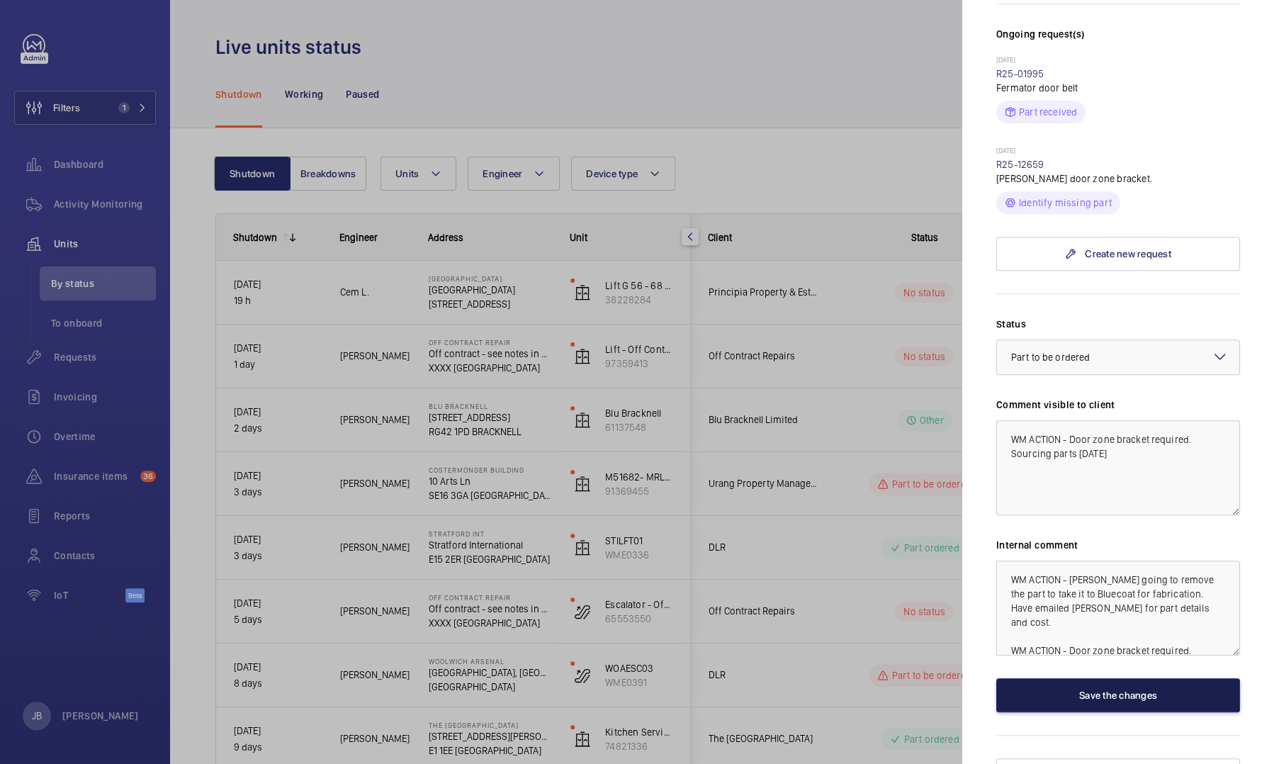
click at [1111, 678] on button "Save the changes" at bounding box center [1119, 695] width 244 height 34
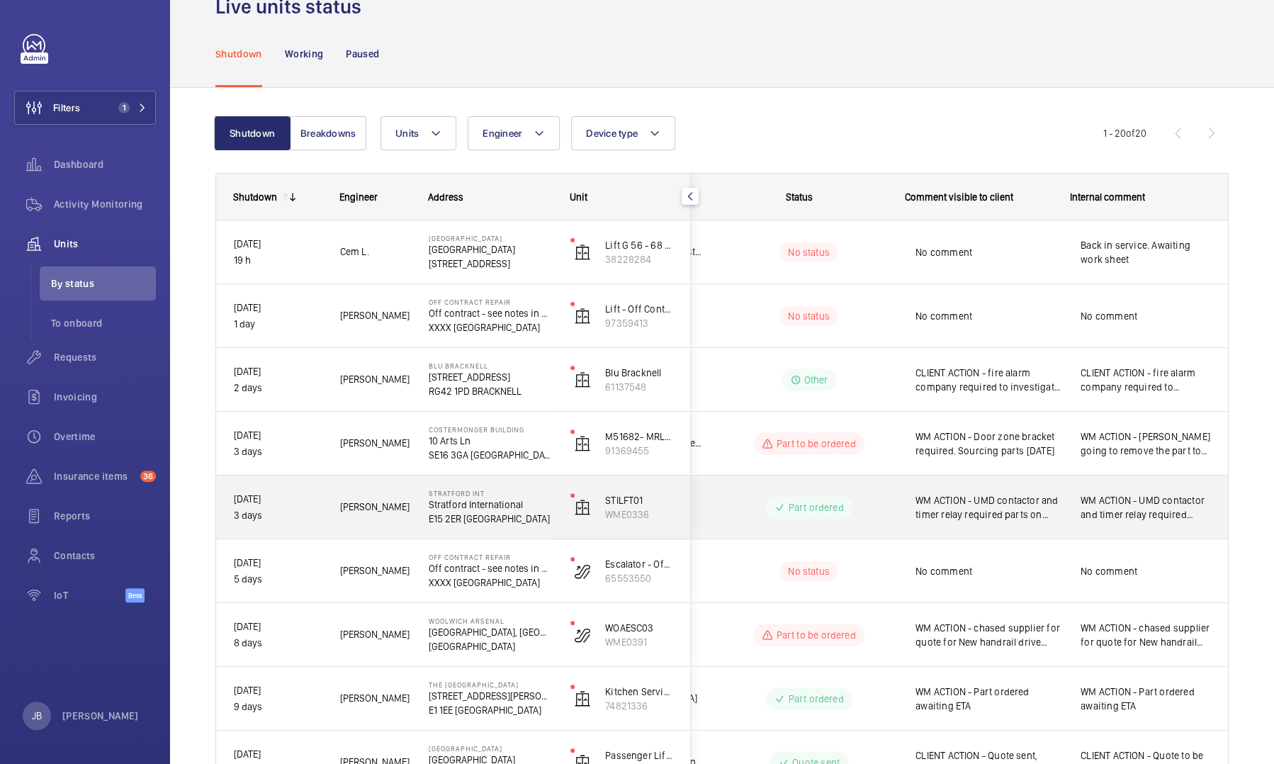
scroll to position [0, 0]
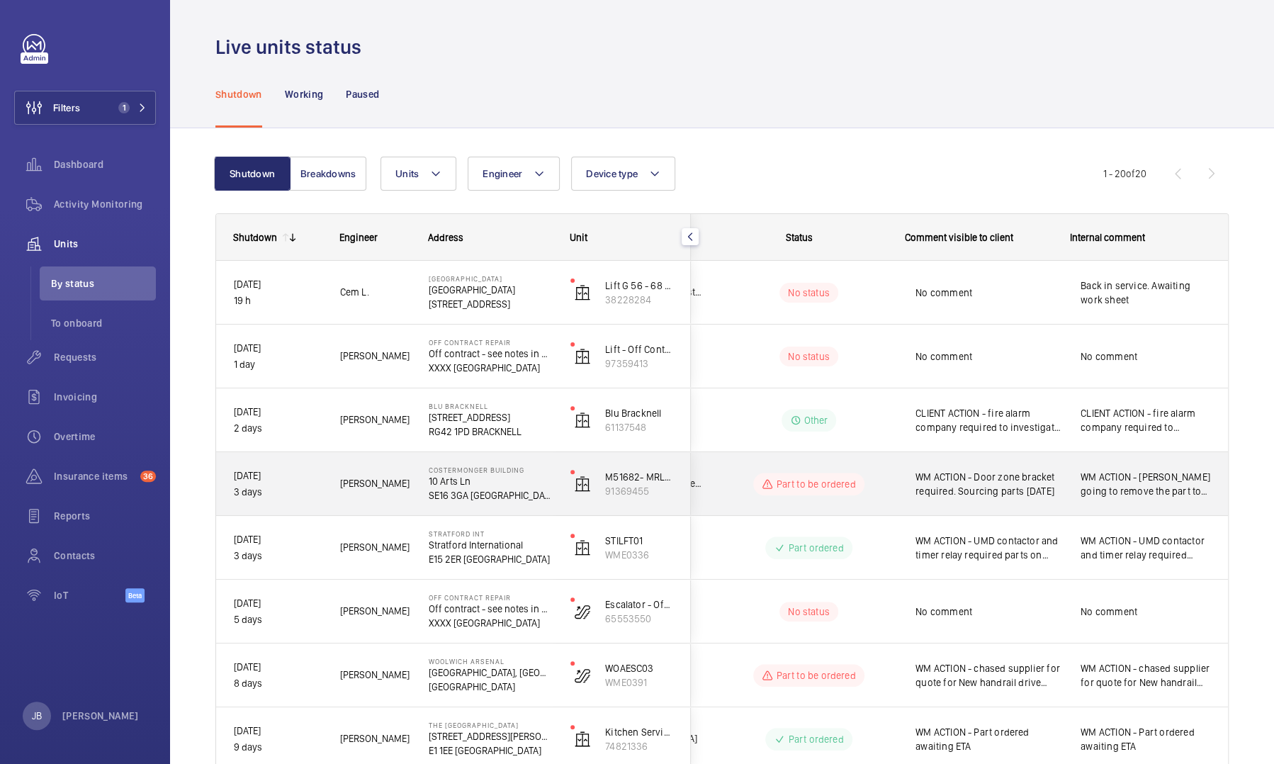
click at [1014, 481] on span "WM ACTION - Door zone bracket required. Sourcing parts [DATE]" at bounding box center [989, 484] width 147 height 28
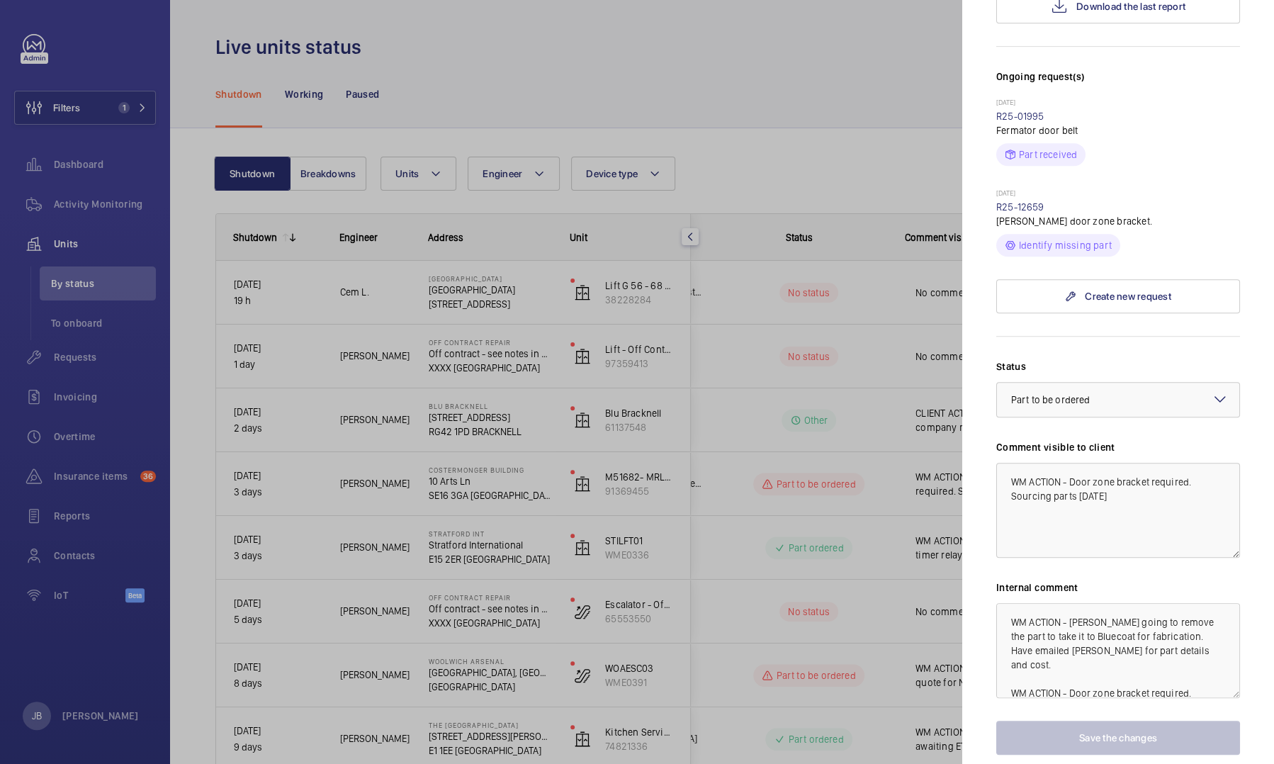
scroll to position [425, 0]
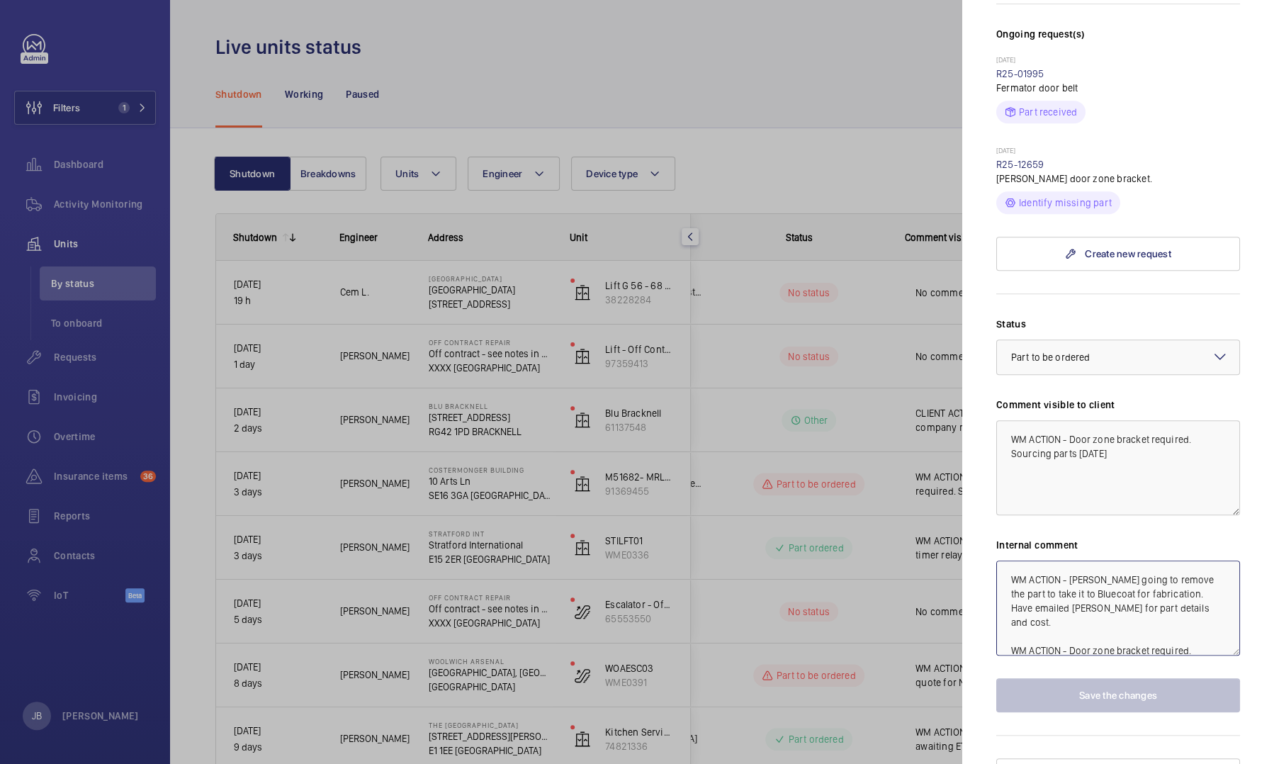
click at [1090, 580] on textarea "WM ACTION - [PERSON_NAME] going to remove the part to take it to Bluecoat for f…" at bounding box center [1119, 608] width 244 height 95
click at [1193, 577] on textarea "WM ACTION - [PERSON_NAME] going to remove the part to take it to Bluecoat for f…" at bounding box center [1119, 608] width 244 height 95
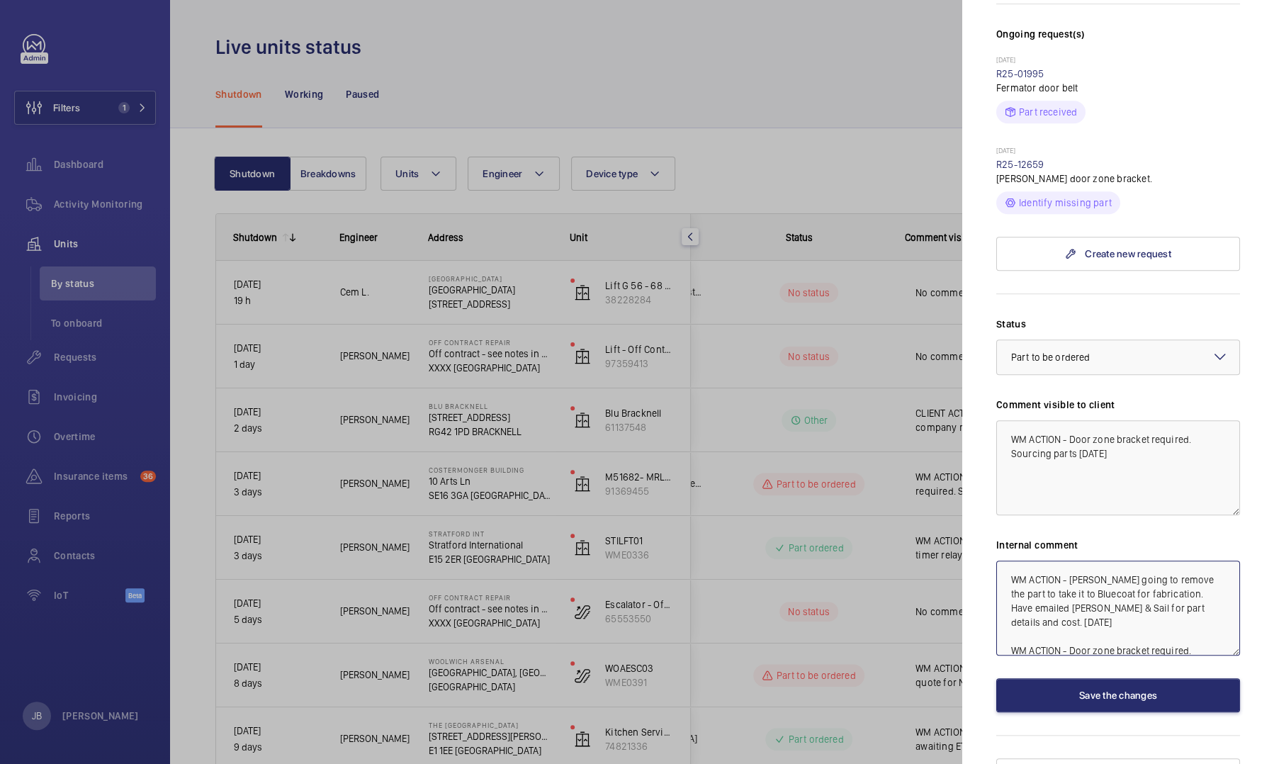
drag, startPoint x: 1011, startPoint y: 620, endPoint x: 1231, endPoint y: 639, distance: 221.3
click at [1231, 639] on mat-sidenav "Stopped unit Costermonger Building [STREET_ADDRESS] Urang Property Management L…" at bounding box center [1119, 382] width 312 height 764
type textarea "WM ACTION - [PERSON_NAME] going to remove the part to take it to Bluecoat for f…"
click at [1092, 424] on textarea "WM ACTION - Door zone bracket required. Sourcing parts [DATE]" at bounding box center [1119, 467] width 244 height 95
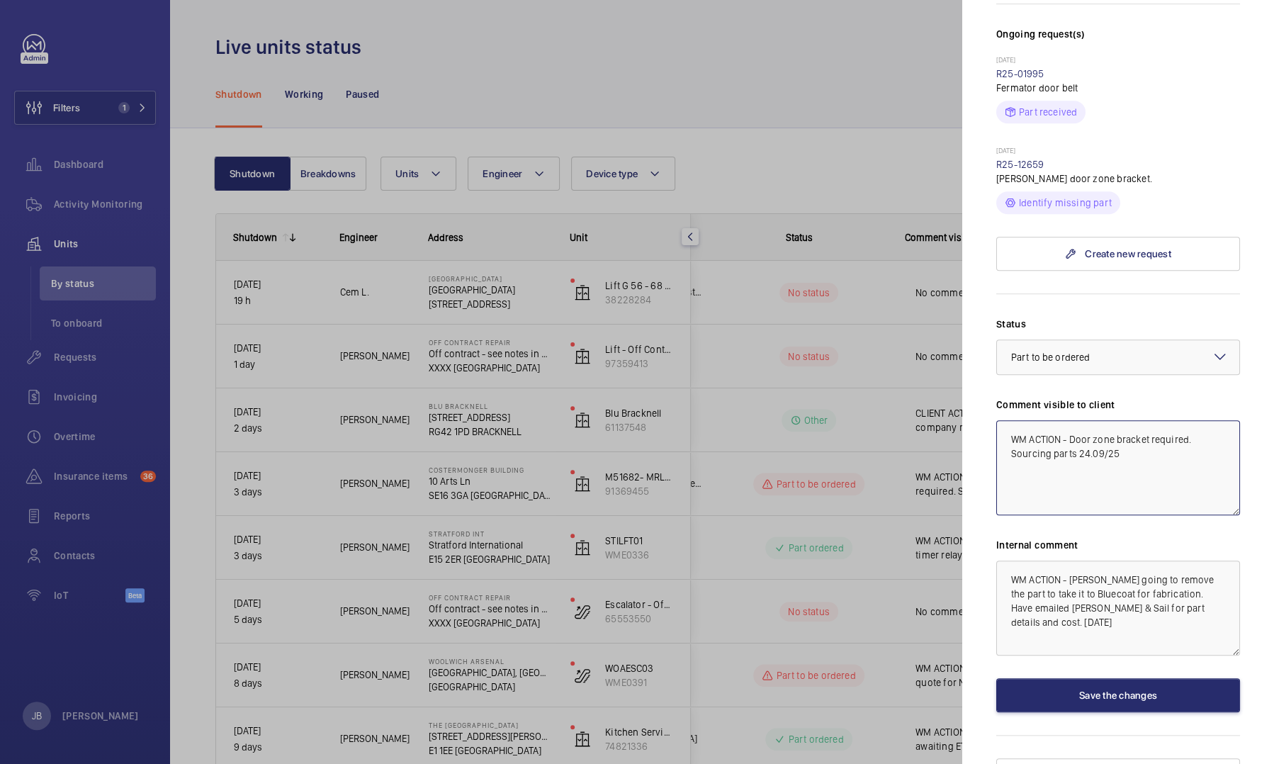
click at [1106, 421] on textarea "WM ACTION - Door zone bracket required. Sourcing parts 24.09/25" at bounding box center [1119, 467] width 244 height 95
type textarea "WM ACTION - Door zone bracket required. Sourcing parts [DATE]"
click at [1096, 678] on button "Save the changes" at bounding box center [1119, 695] width 244 height 34
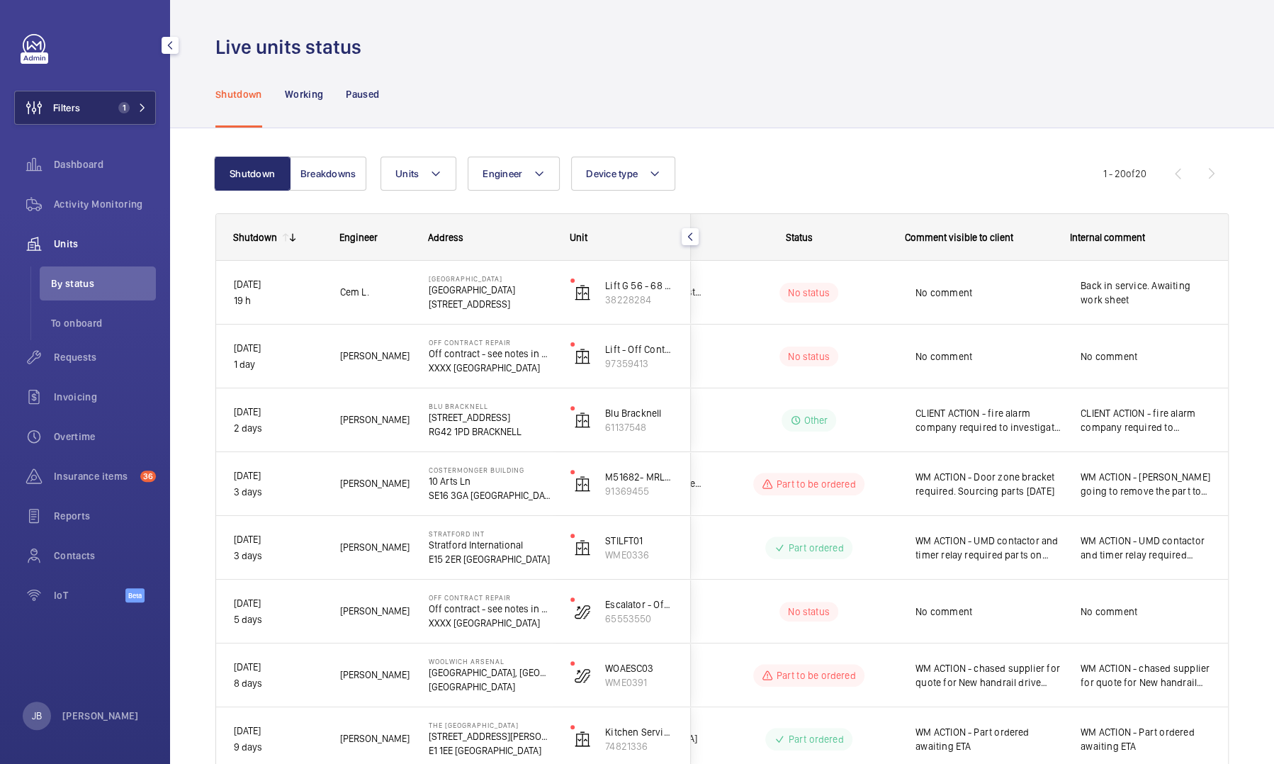
click at [90, 118] on button "Filters 1" at bounding box center [85, 108] width 142 height 34
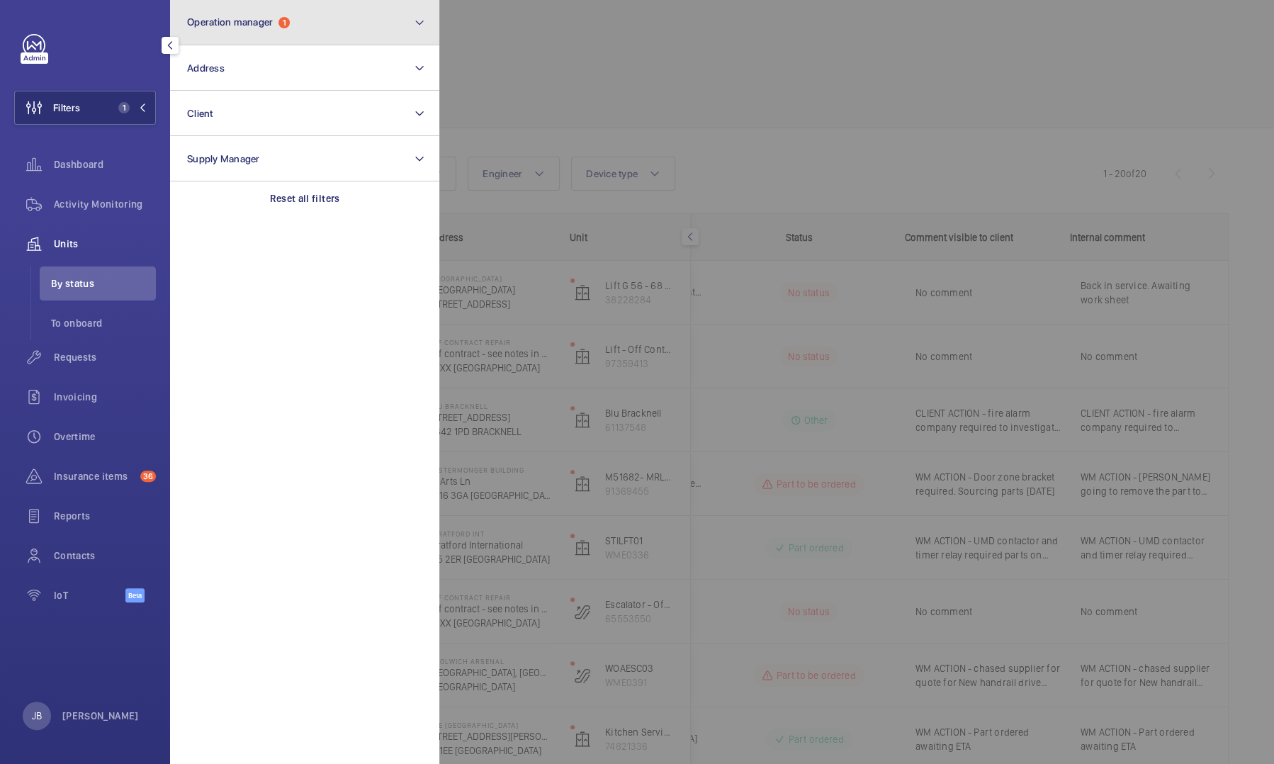
click at [301, 27] on button "Operation manager 1" at bounding box center [304, 22] width 269 height 45
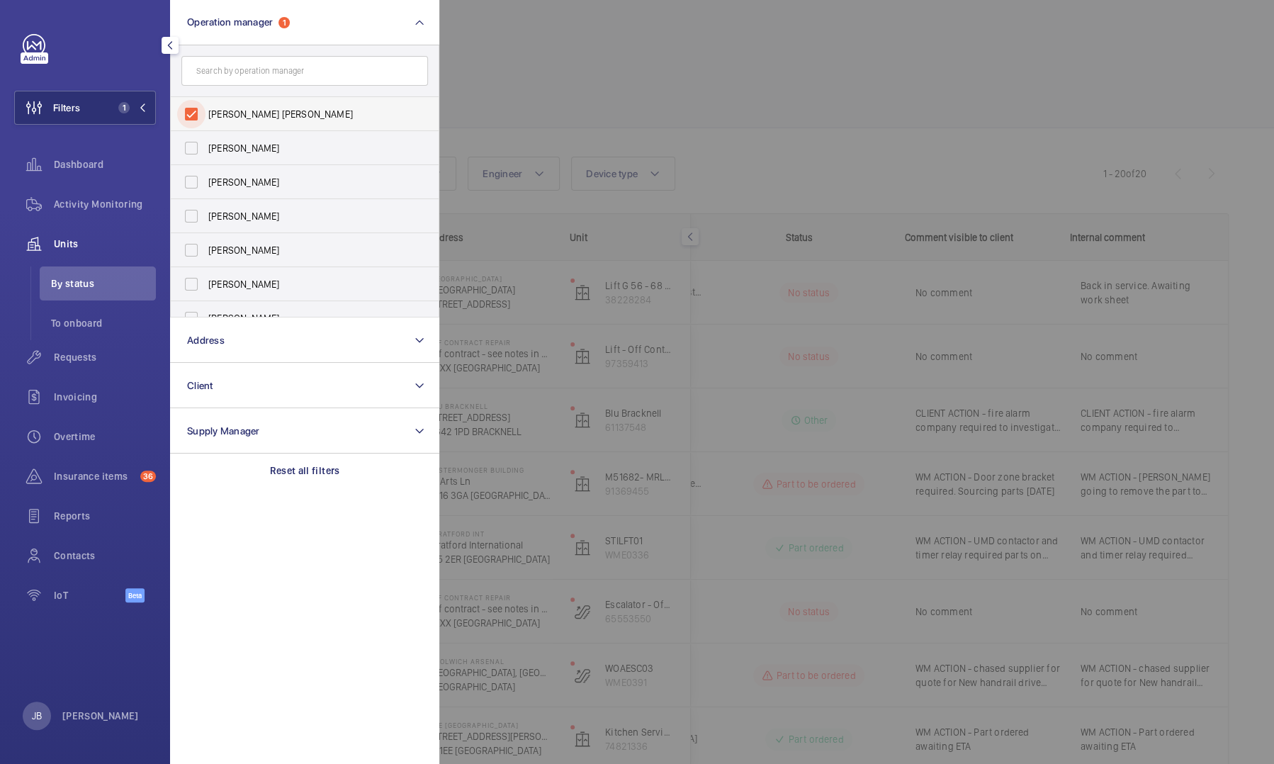
click at [191, 118] on input "[PERSON_NAME] [PERSON_NAME]" at bounding box center [191, 114] width 28 height 28
checkbox input "false"
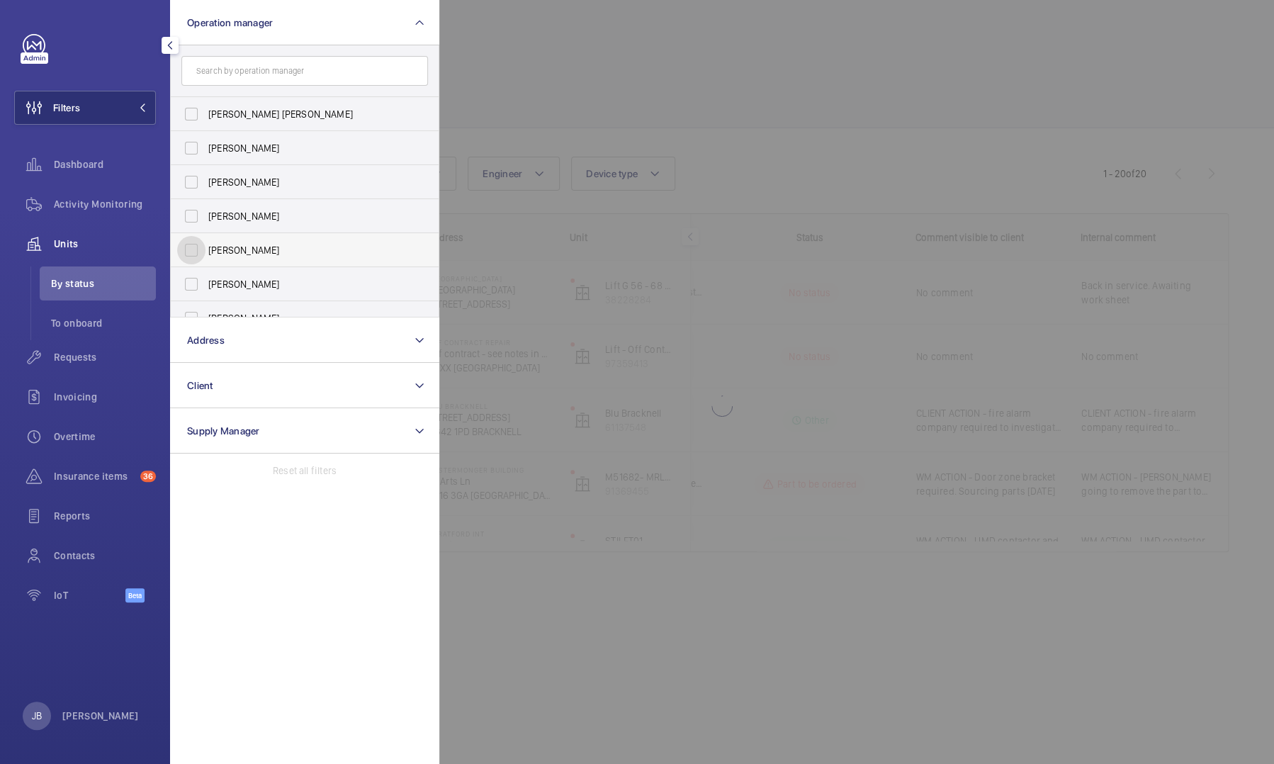
click at [189, 252] on input "[PERSON_NAME]" at bounding box center [191, 250] width 28 height 28
checkbox input "true"
click at [535, 78] on div at bounding box center [1076, 382] width 1274 height 764
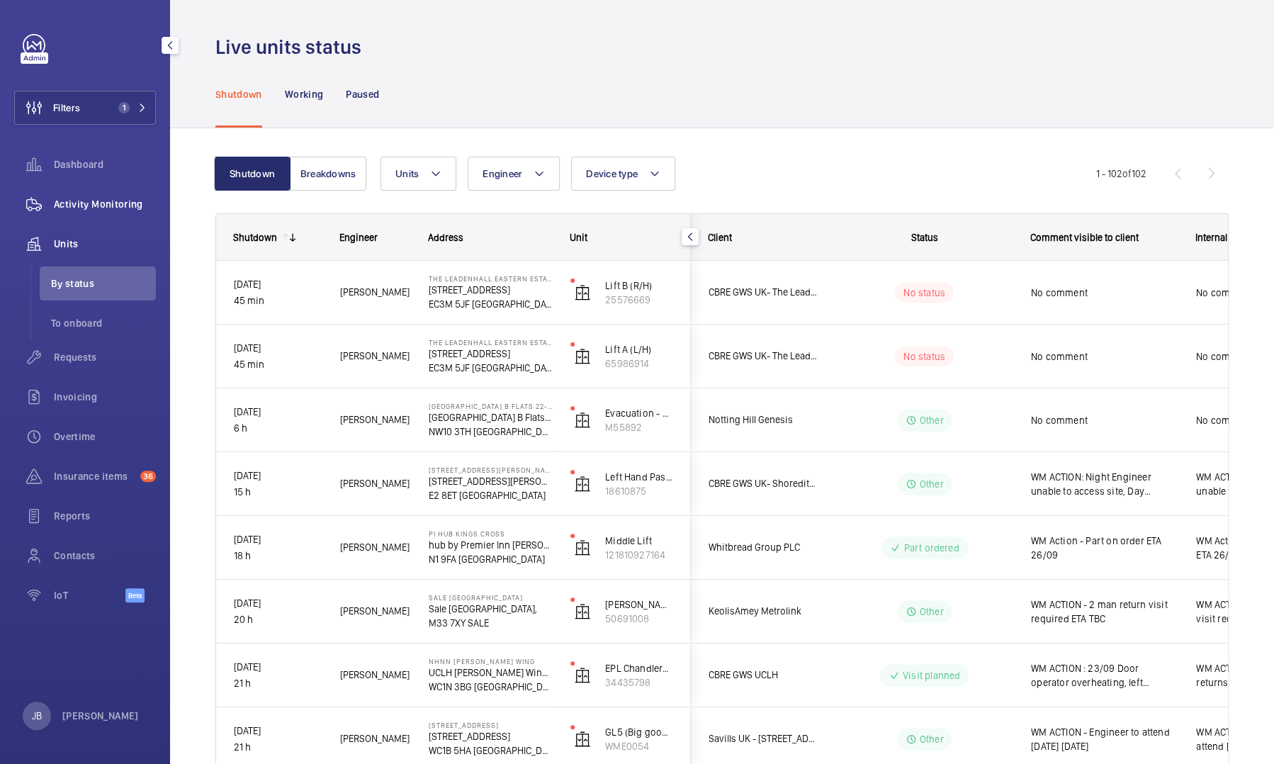
click at [99, 197] on span "Activity Monitoring" at bounding box center [105, 204] width 102 height 14
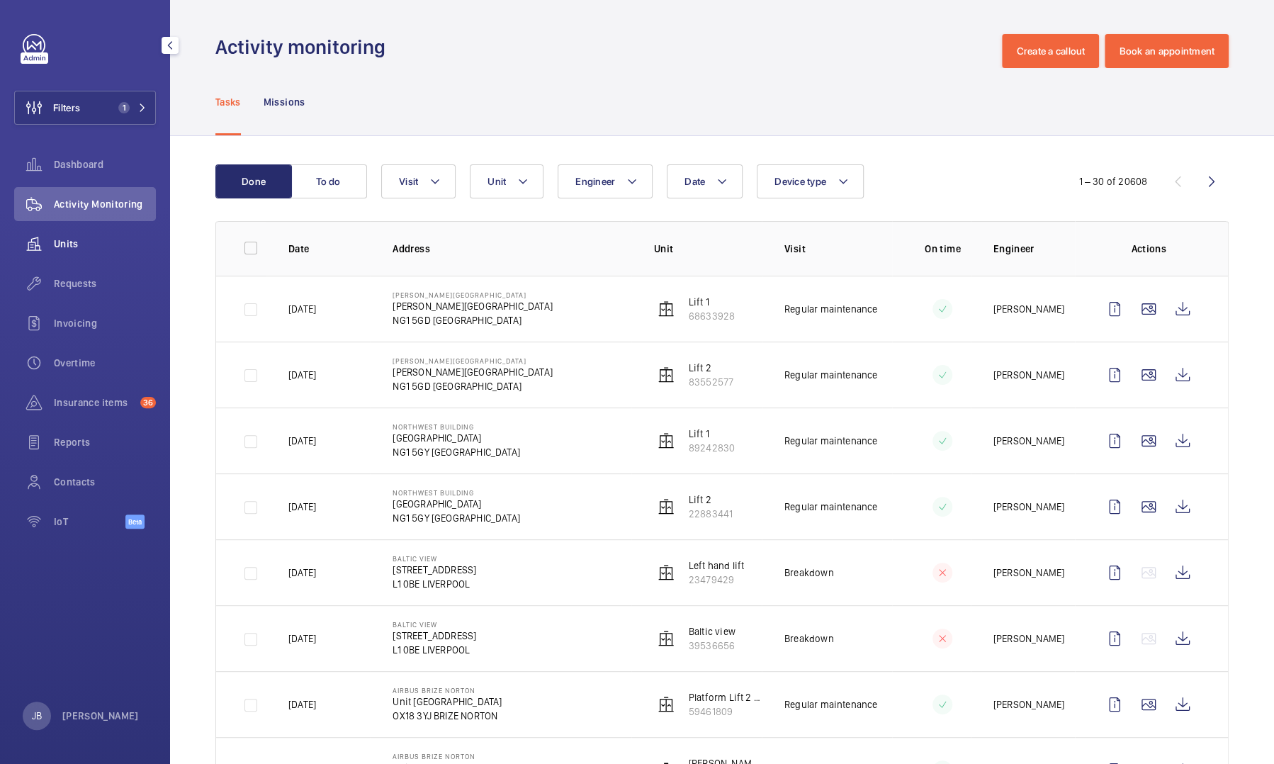
click at [68, 244] on span "Units" at bounding box center [105, 244] width 102 height 14
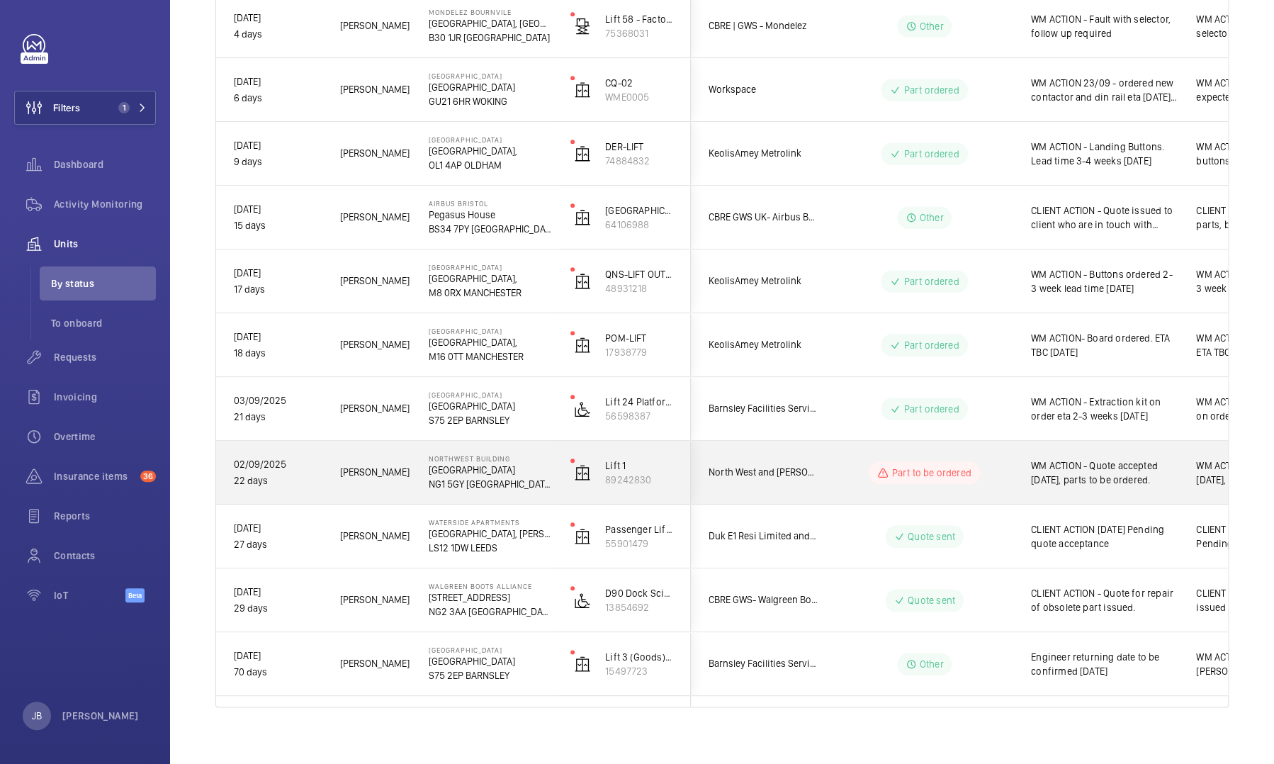
click at [1126, 461] on span "WM ACTION - Quote accepted [DATE], parts to be ordered." at bounding box center [1104, 473] width 147 height 28
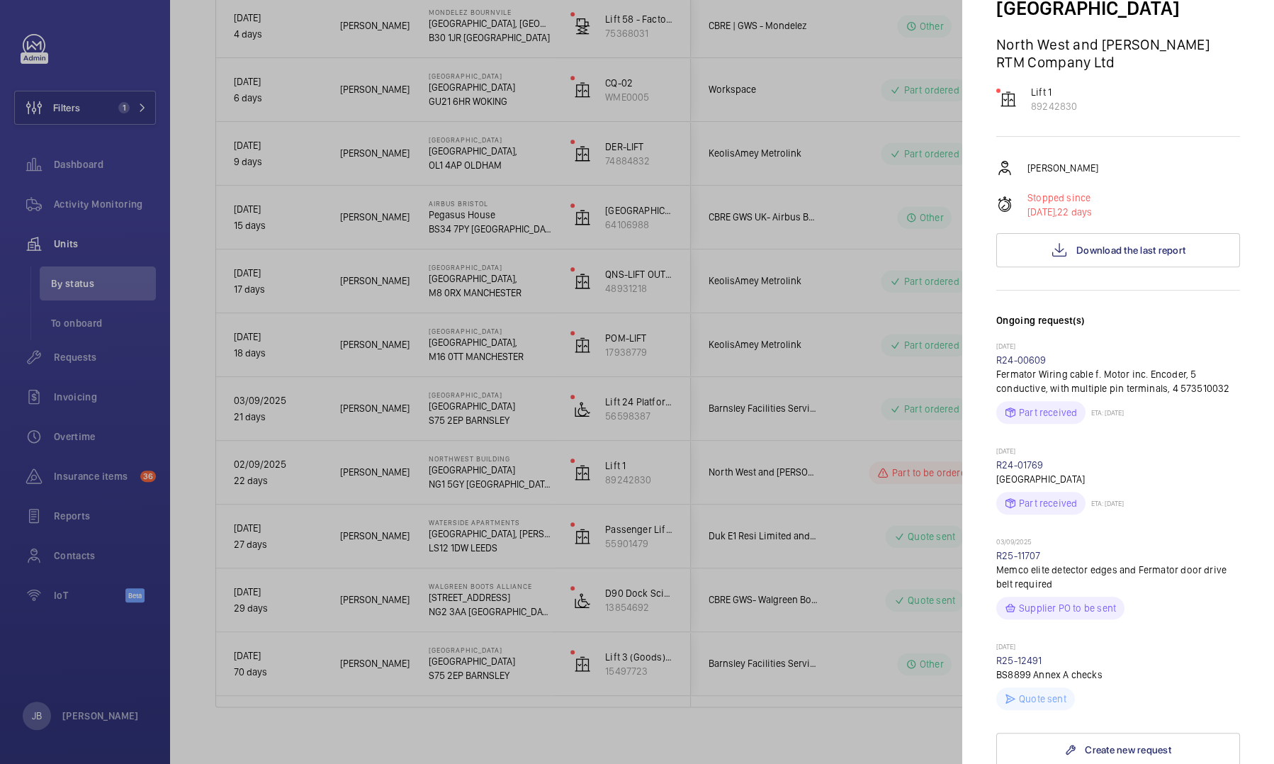
scroll to position [246, 0]
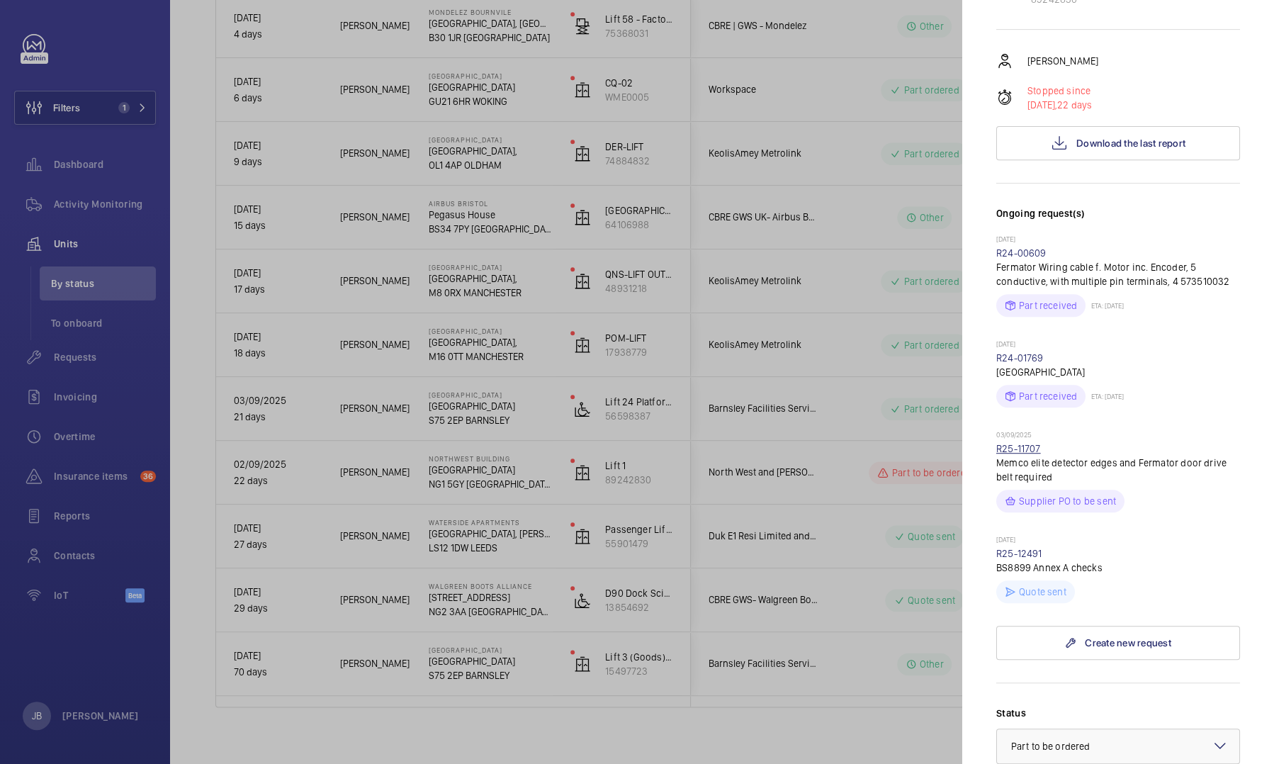
click at [1018, 443] on link "R25-11707" at bounding box center [1019, 448] width 45 height 11
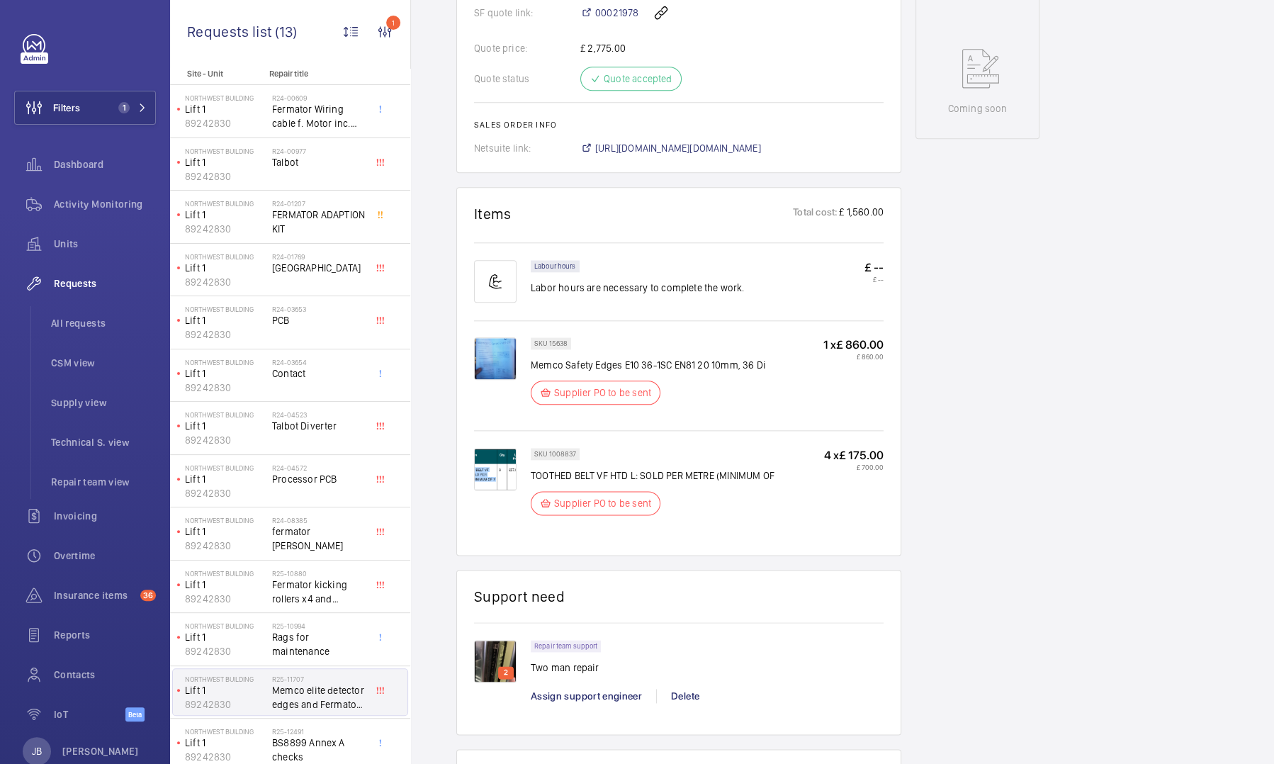
scroll to position [725, 0]
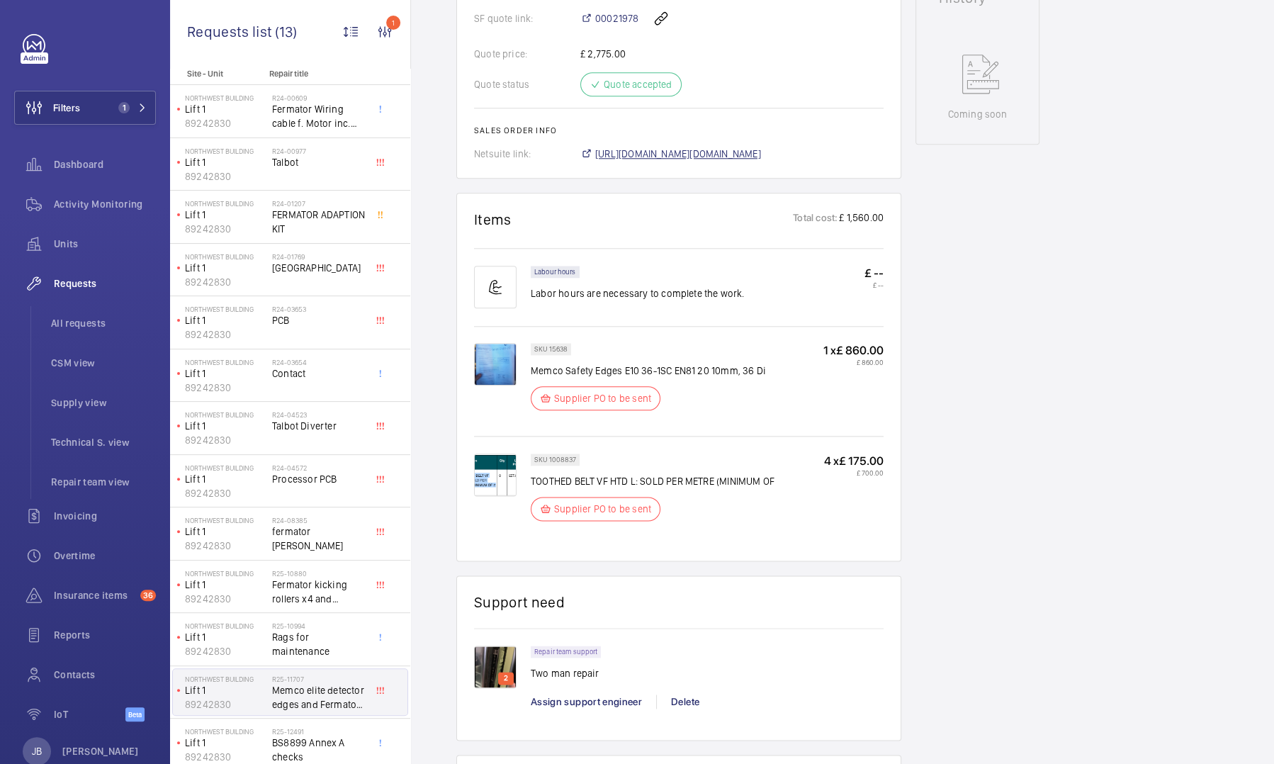
click at [658, 153] on span "[URL][DOMAIN_NAME][DOMAIN_NAME]" at bounding box center [678, 154] width 166 height 14
click at [94, 108] on button "Filters 1" at bounding box center [85, 108] width 142 height 34
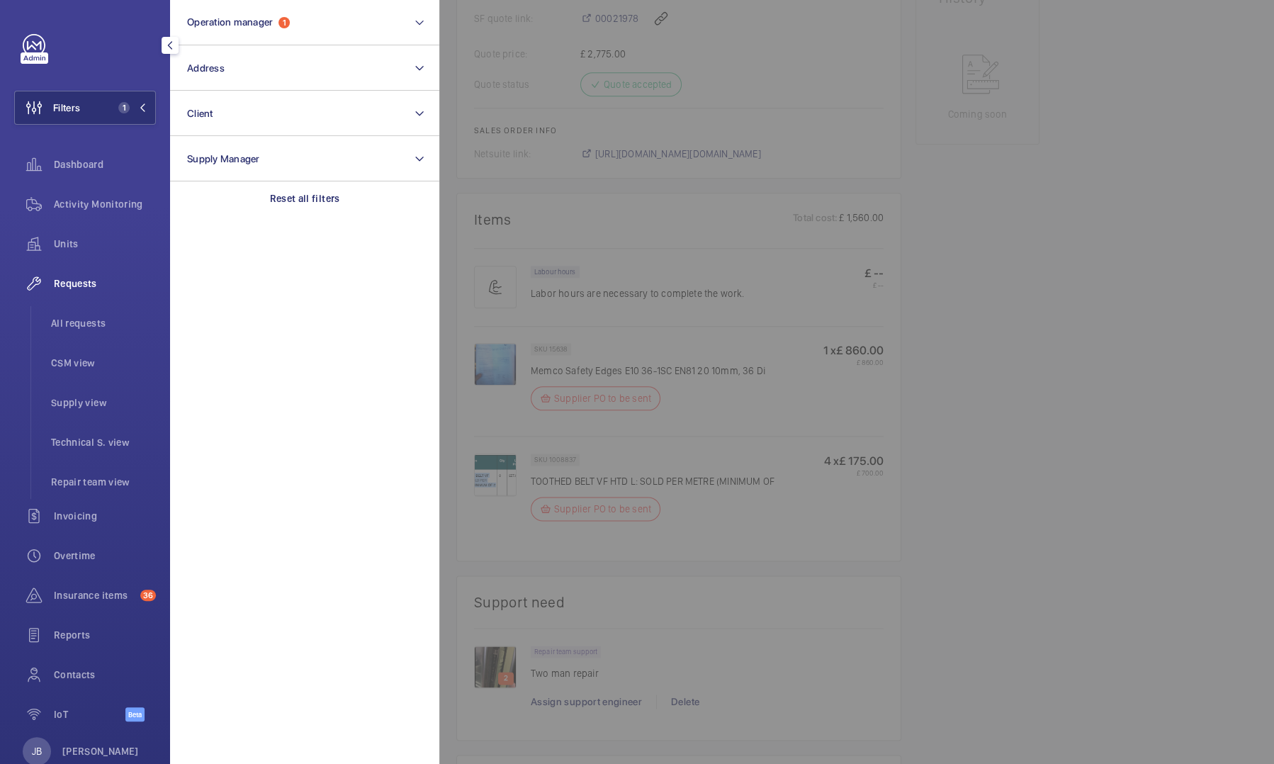
click at [74, 284] on span "Requests" at bounding box center [105, 283] width 102 height 14
click at [79, 324] on span "All requests" at bounding box center [103, 323] width 105 height 14
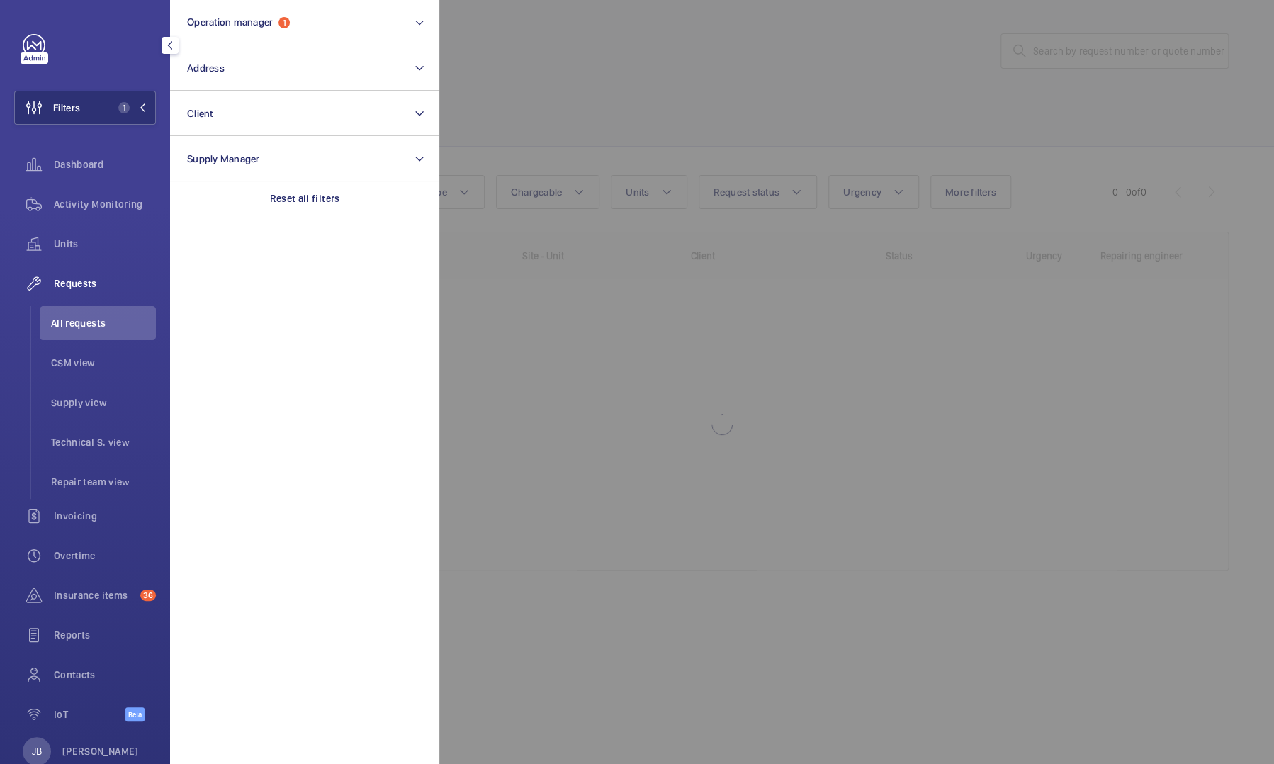
click at [571, 98] on div at bounding box center [1076, 382] width 1274 height 764
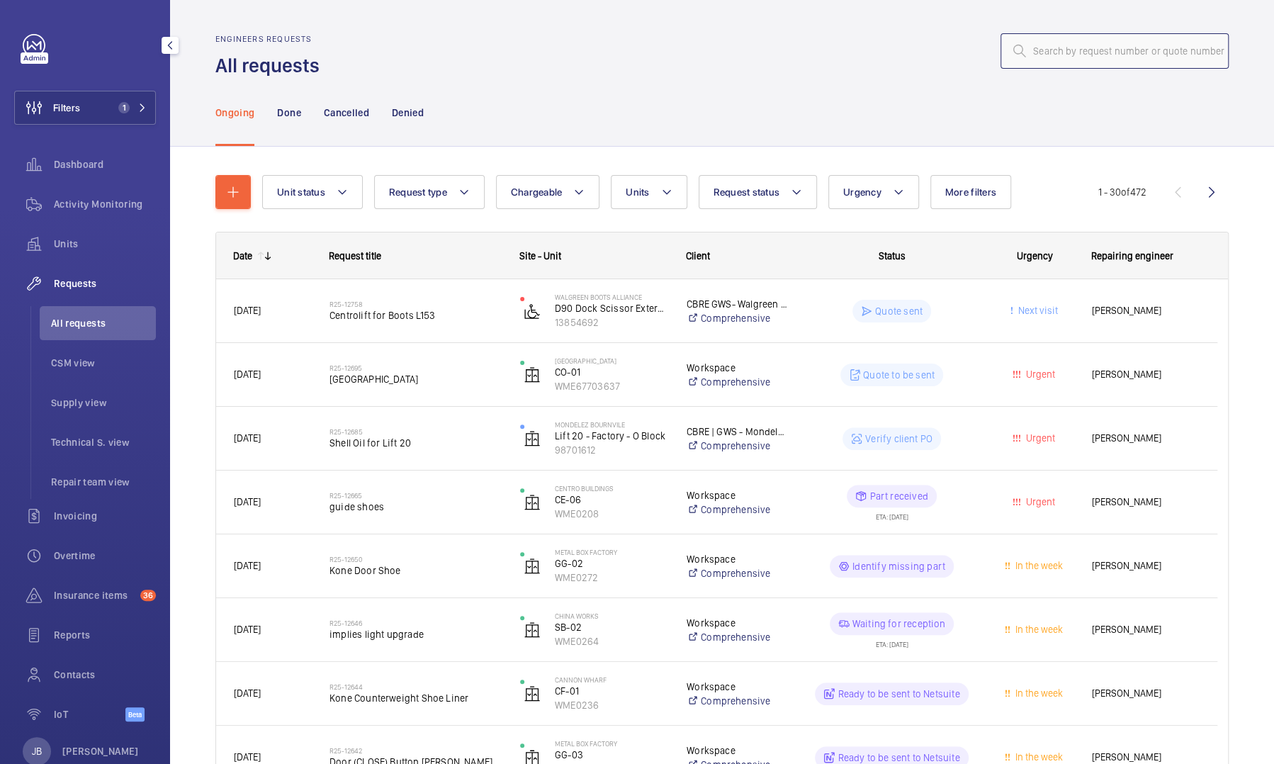
click at [1068, 41] on input "text" at bounding box center [1115, 50] width 228 height 35
paste input "R25-09104"
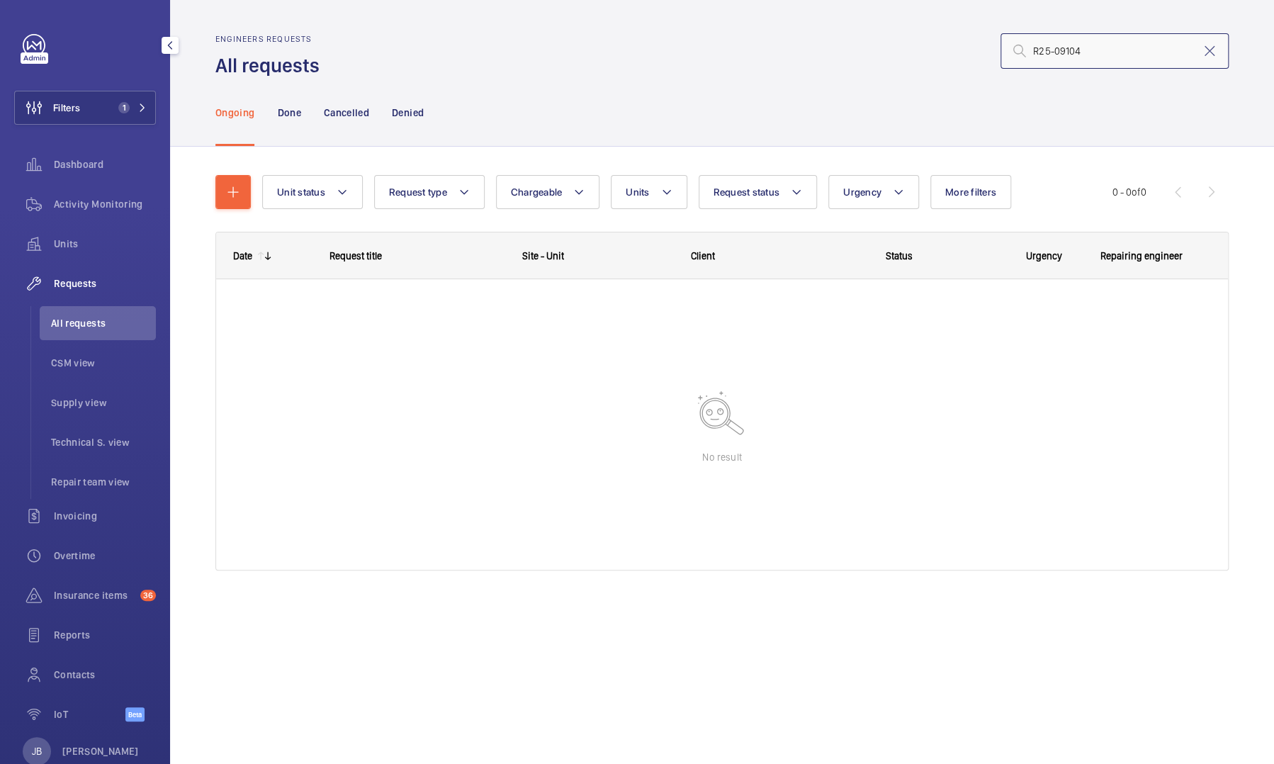
type input "R25-09104"
click at [1064, 53] on input "R25-09104" at bounding box center [1115, 50] width 228 height 35
click at [1092, 52] on input "R25-09104" at bounding box center [1115, 50] width 228 height 35
click at [84, 103] on button "Filters 1" at bounding box center [85, 108] width 142 height 34
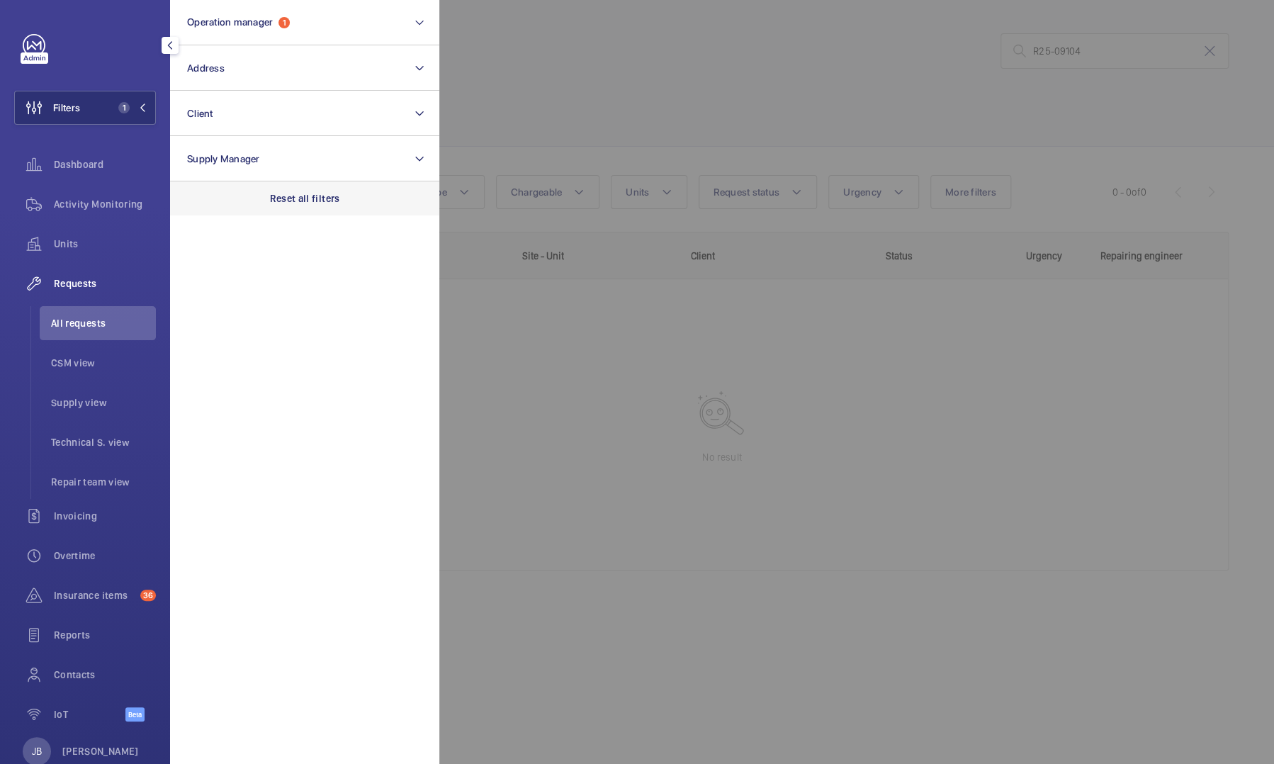
click at [313, 194] on p "Reset all filters" at bounding box center [305, 198] width 70 height 14
click at [674, 120] on div at bounding box center [1076, 382] width 1274 height 764
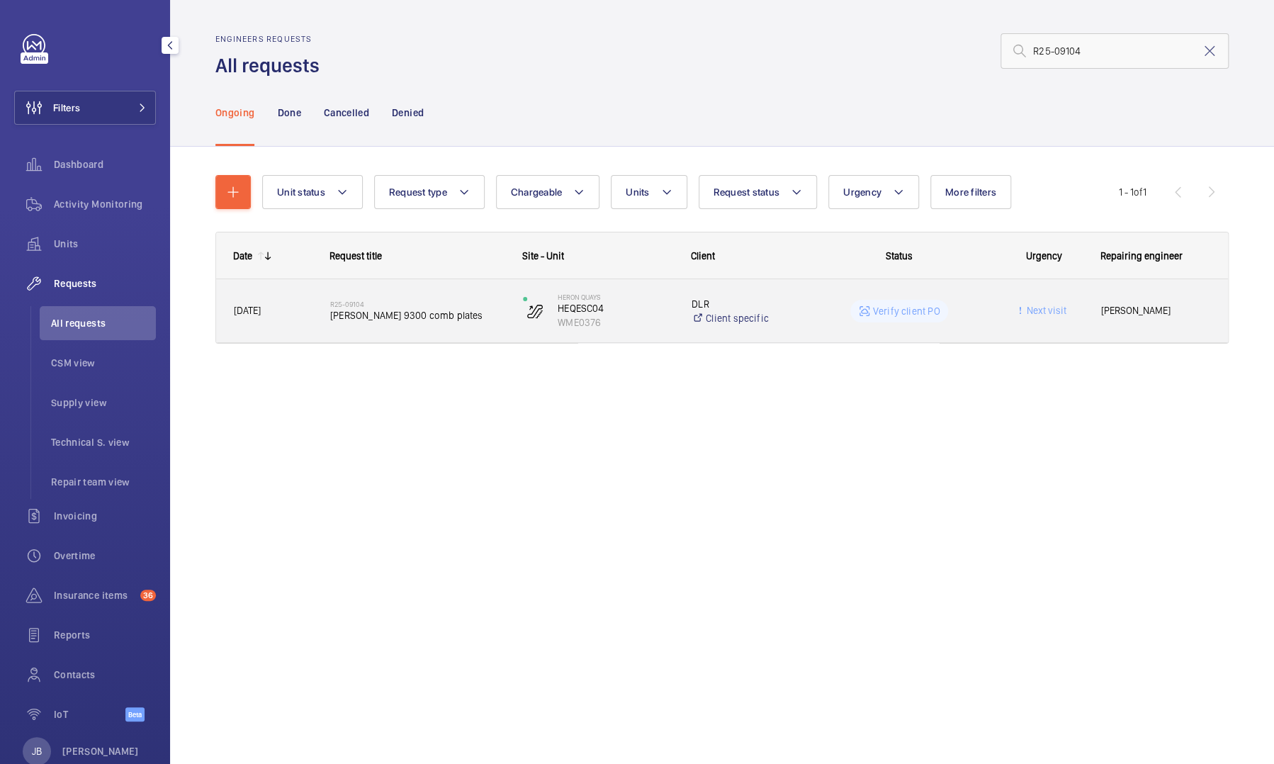
click at [982, 306] on wm-front-pills-cell "Verify client PO" at bounding box center [899, 311] width 174 height 23
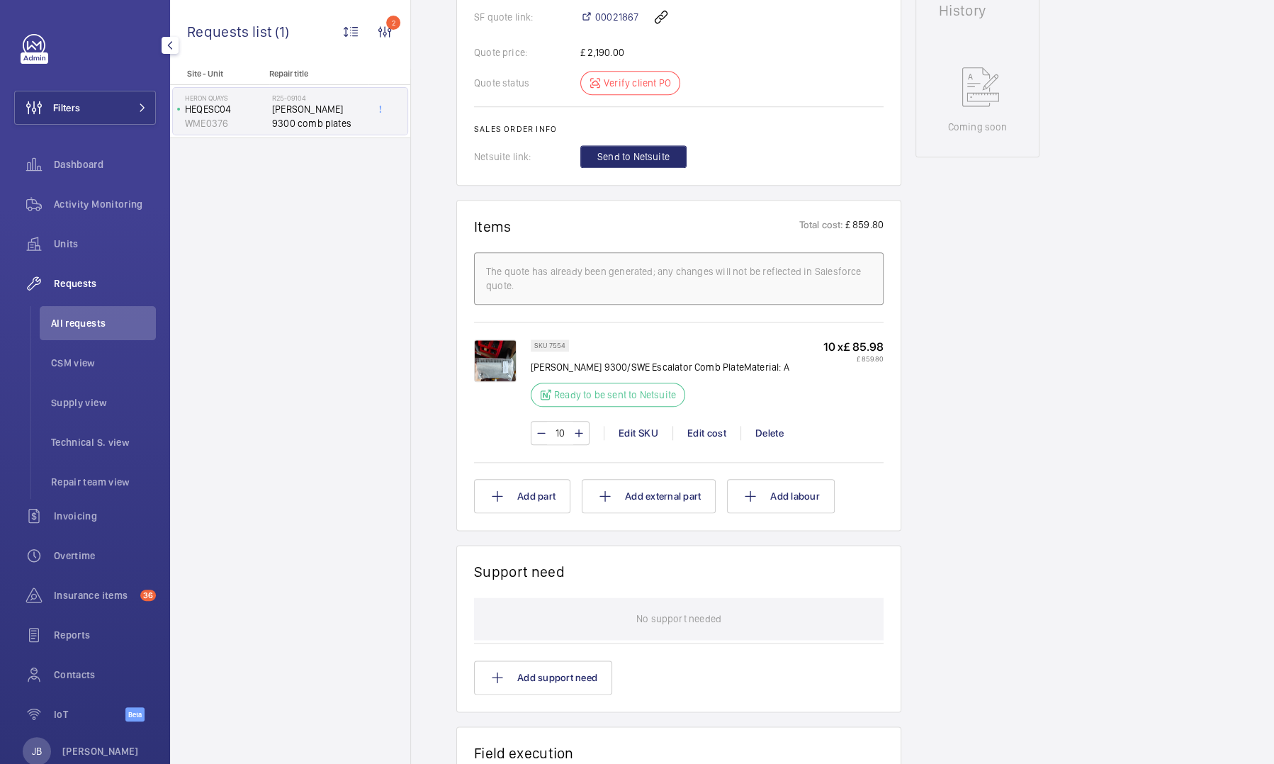
scroll to position [683, 0]
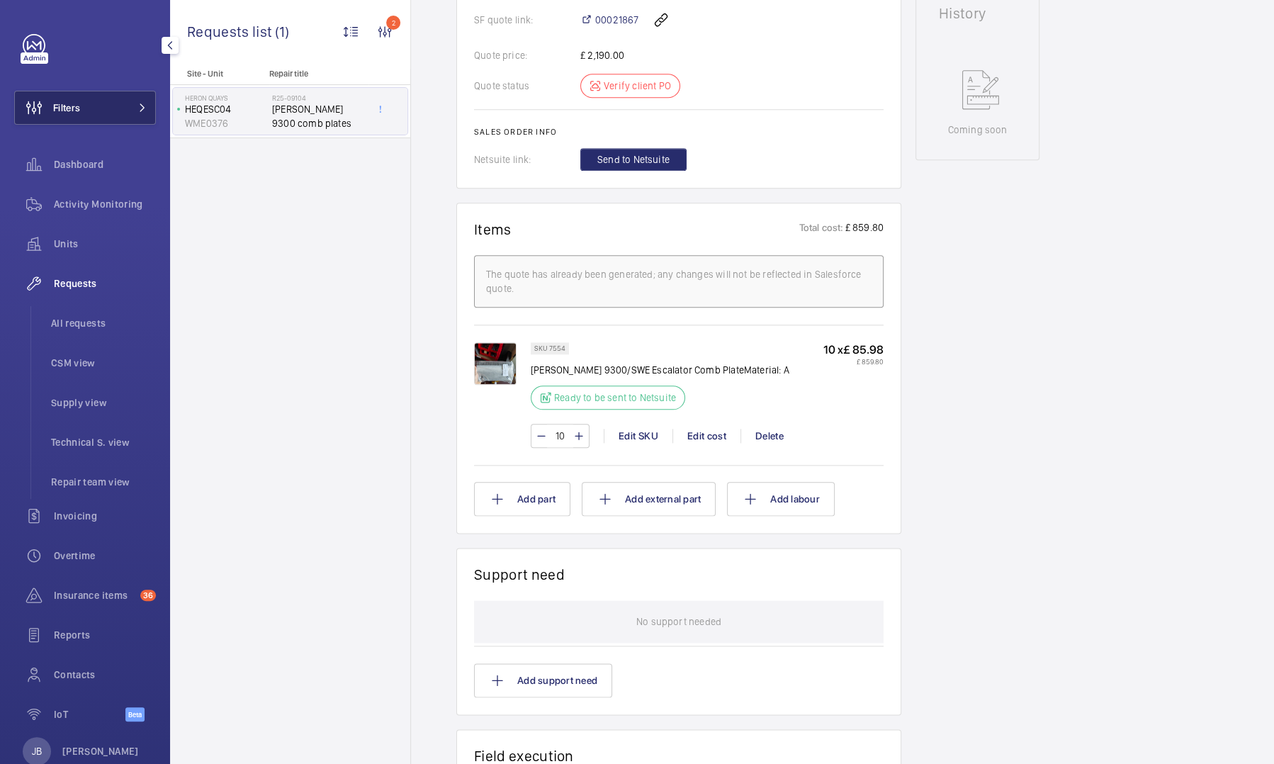
click at [93, 110] on button "Filters" at bounding box center [85, 108] width 142 height 34
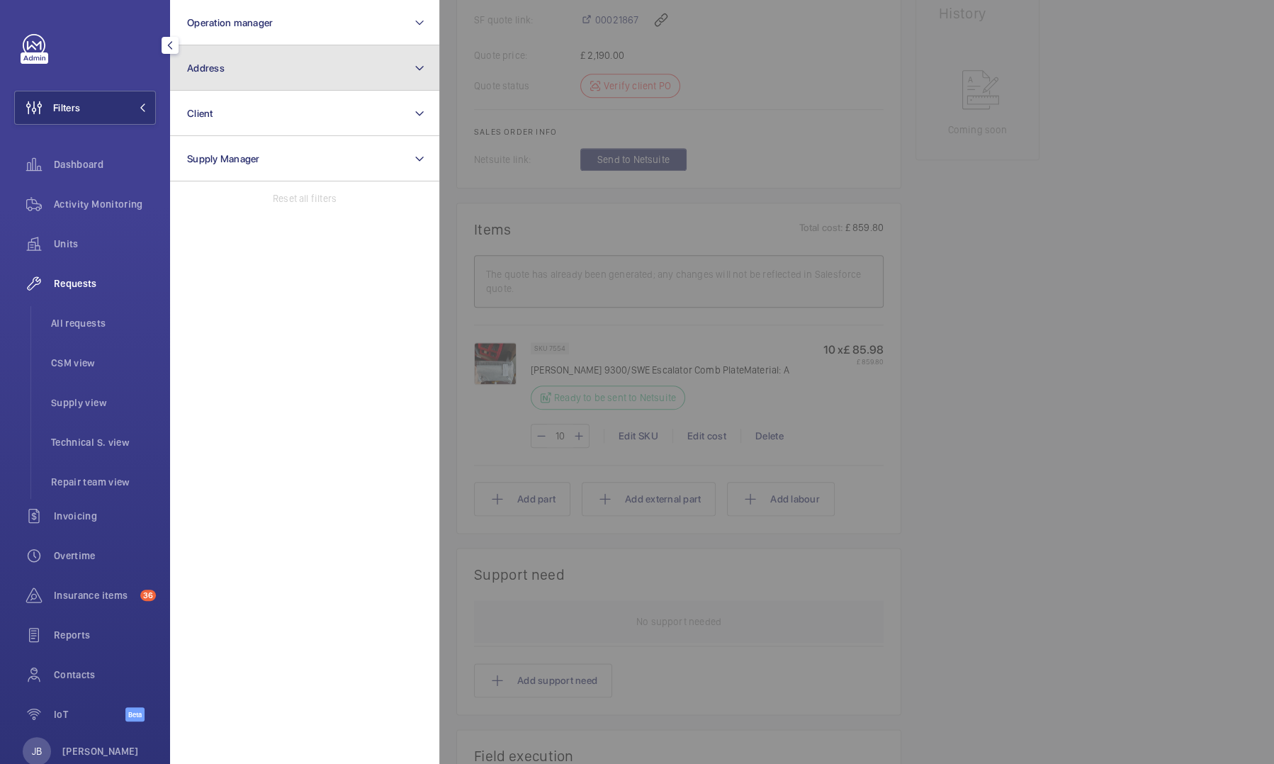
click at [252, 67] on button "Address" at bounding box center [304, 67] width 269 height 45
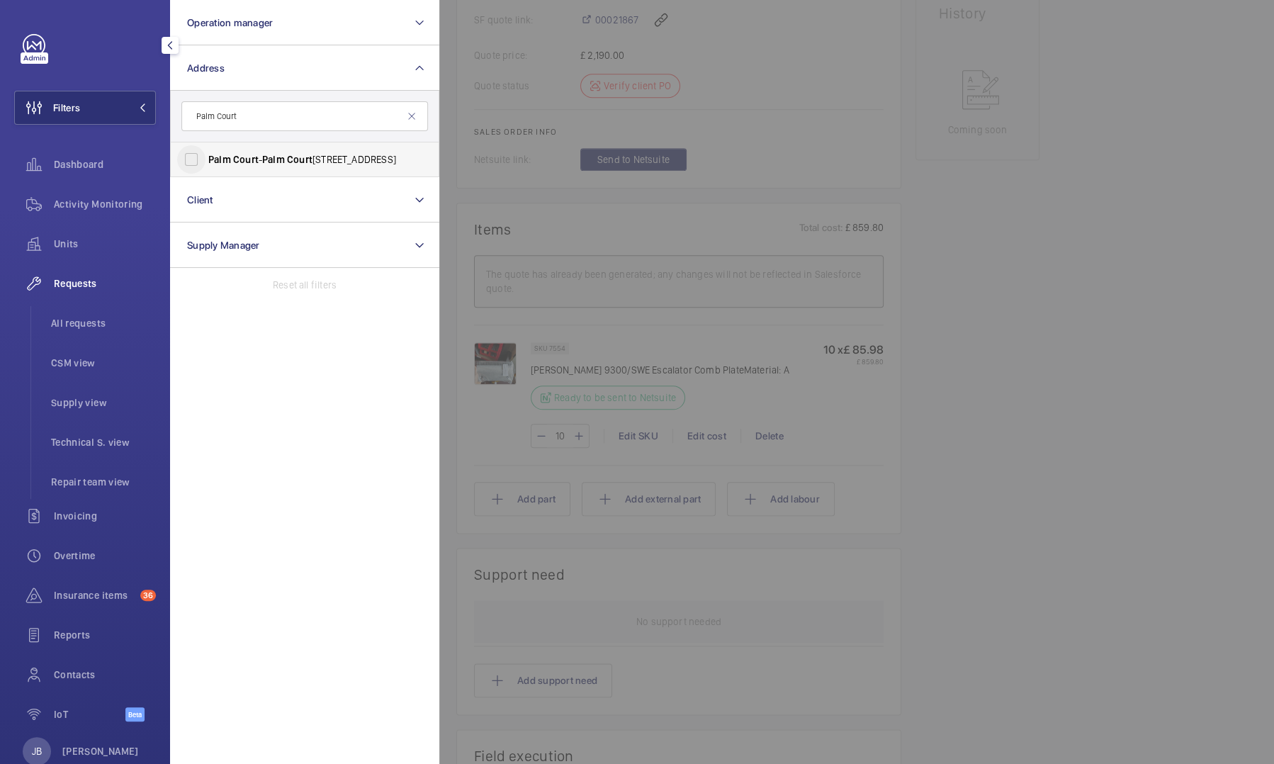
type input "Palm Court"
click at [194, 160] on input "[STREET_ADDRESS]" at bounding box center [191, 159] width 28 height 28
checkbox input "true"
click at [79, 595] on span "Insurance items" at bounding box center [94, 595] width 81 height 14
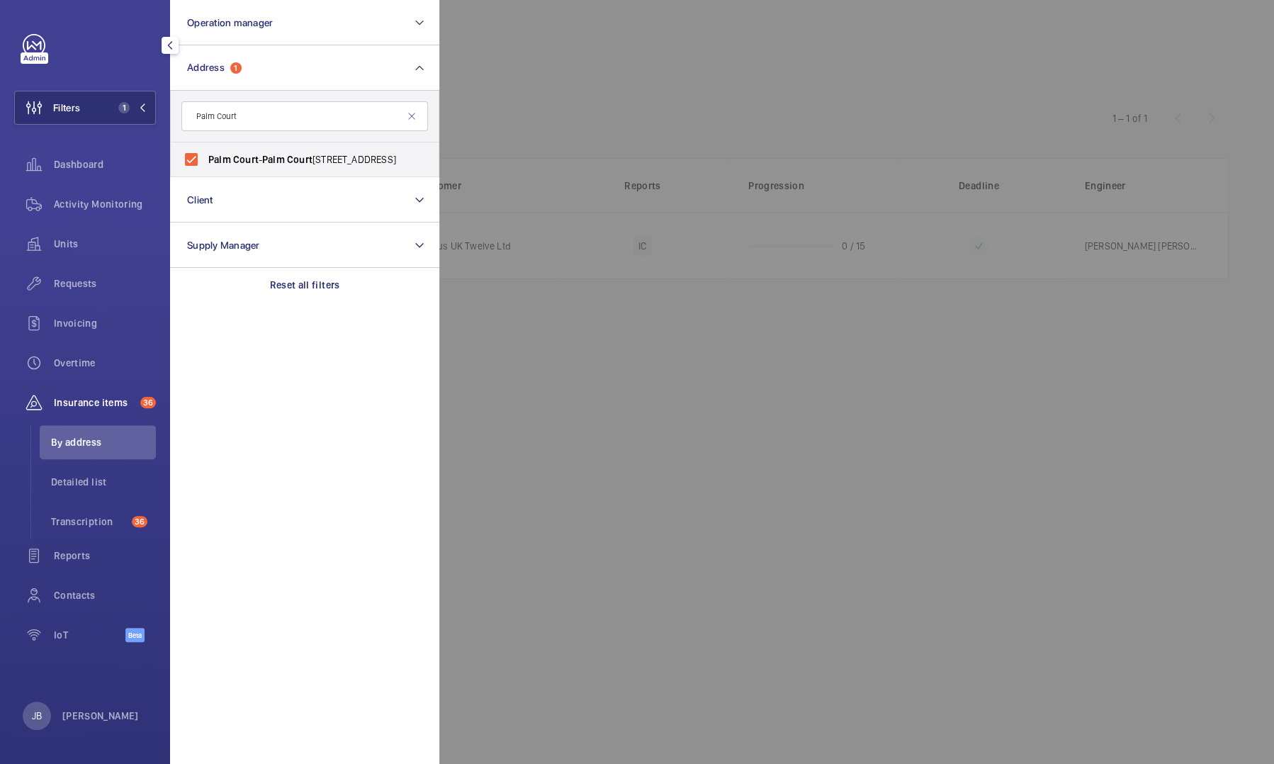
click at [595, 281] on div at bounding box center [1076, 382] width 1274 height 764
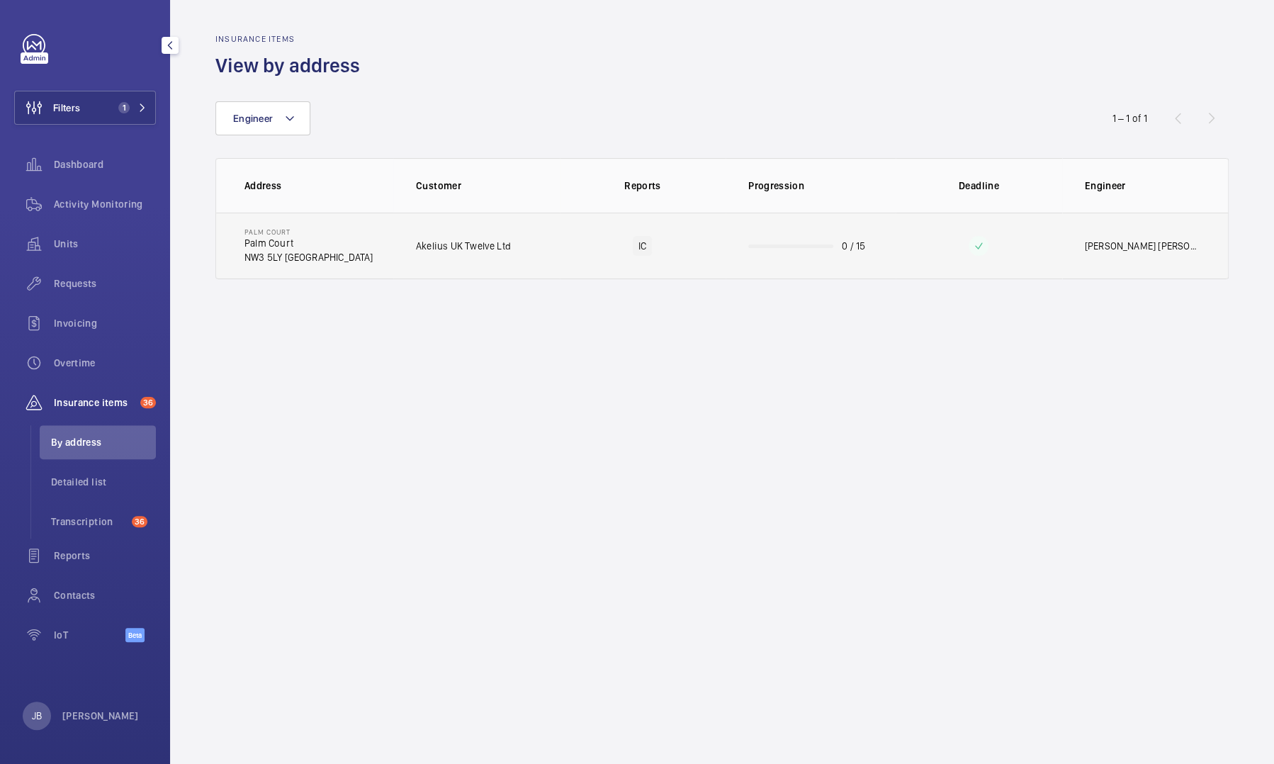
click at [741, 255] on td "0 / 15" at bounding box center [811, 246] width 170 height 67
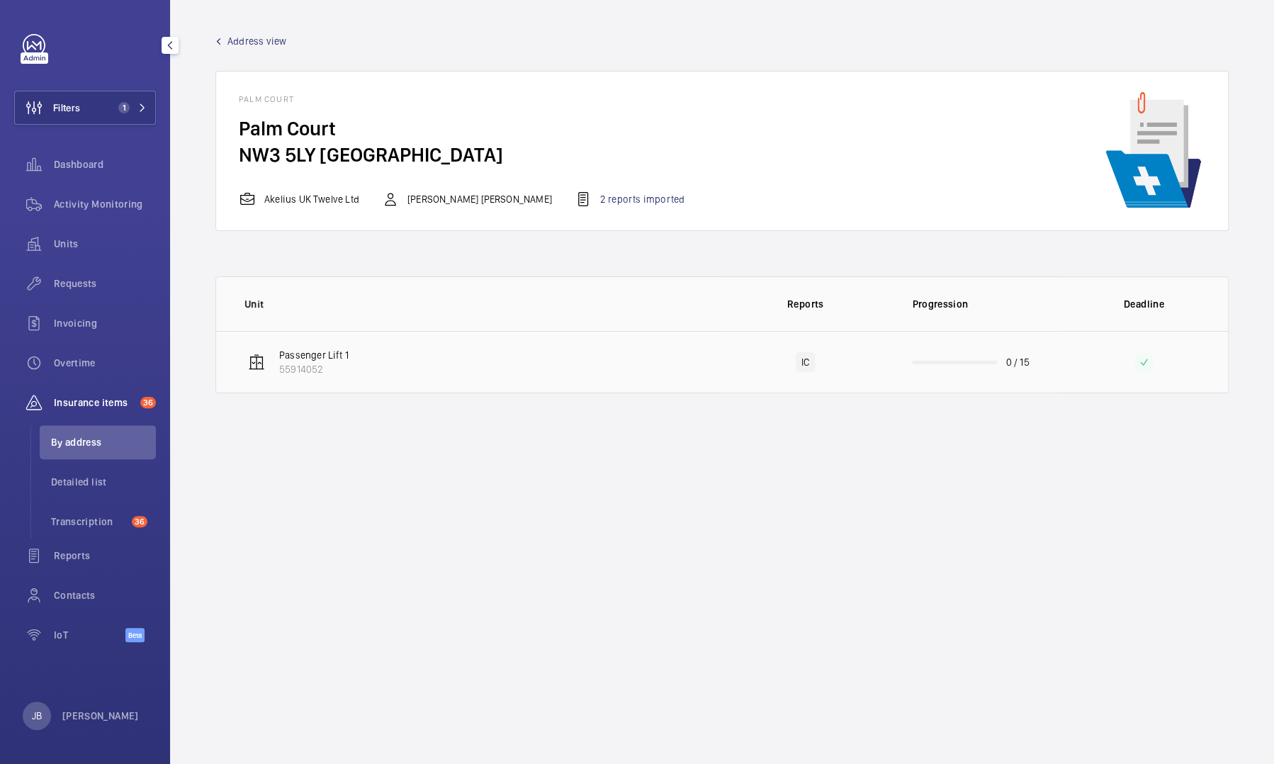
click at [846, 367] on td "IC" at bounding box center [806, 362] width 169 height 62
